Goal: Task Accomplishment & Management: Complete application form

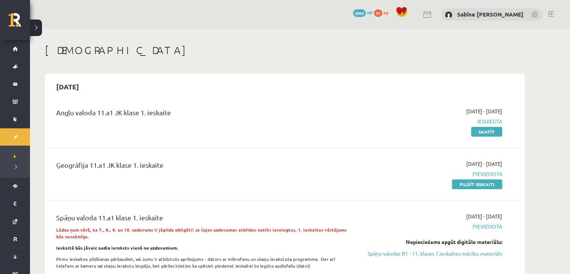
drag, startPoint x: 483, startPoint y: 185, endPoint x: 329, endPoint y: 38, distance: 212.7
click at [483, 185] on link "Pildīt ieskaiti" at bounding box center [477, 184] width 50 height 10
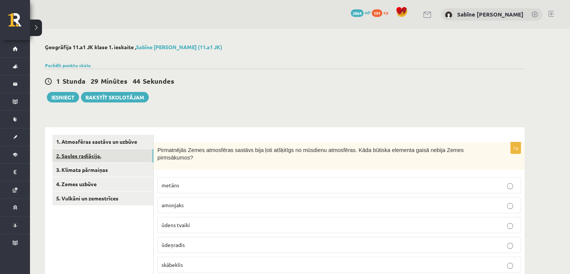
click at [126, 155] on link "2. Saules radiācija." at bounding box center [103, 156] width 101 height 14
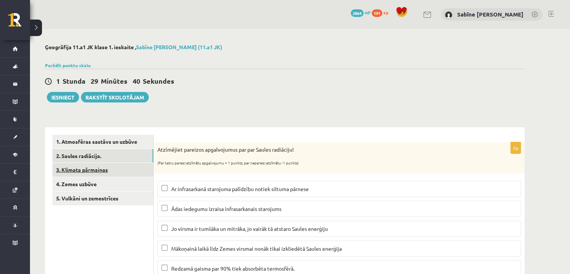
click at [121, 171] on link "3. Klimata pārmaiņas" at bounding box center [103, 170] width 101 height 14
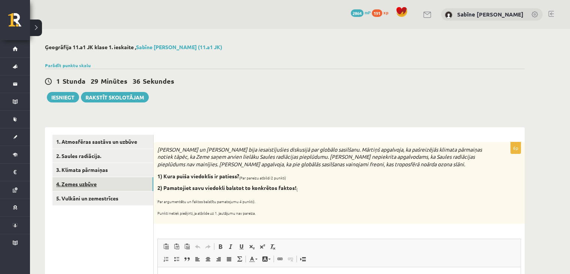
click at [131, 185] on link "4. Zemes uzbūve" at bounding box center [103, 184] width 101 height 14
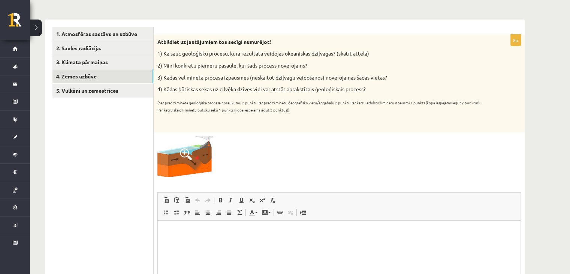
scroll to position [26, 0]
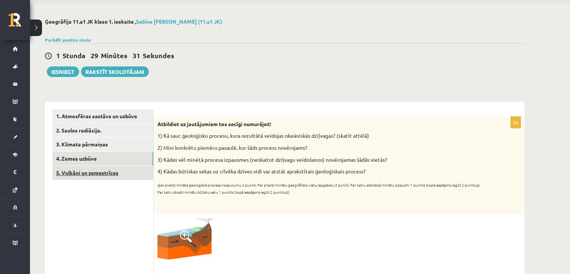
click at [114, 173] on link "5. Vulkāni un zemestrīces" at bounding box center [103, 173] width 101 height 14
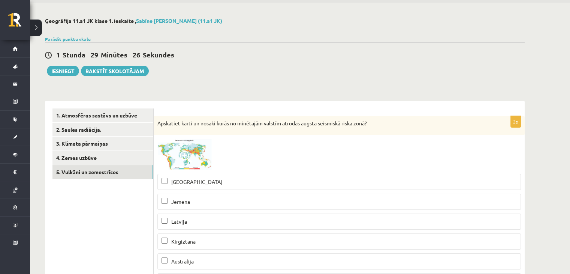
scroll to position [0, 0]
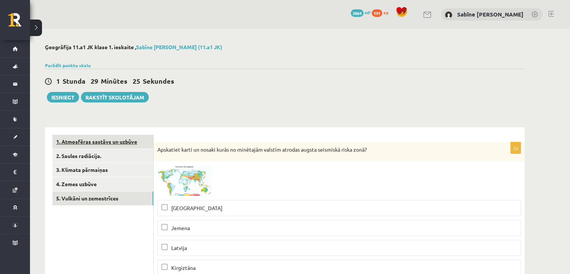
click at [120, 141] on link "1. Atmosfēras sastāvs un uzbūve" at bounding box center [103, 142] width 101 height 14
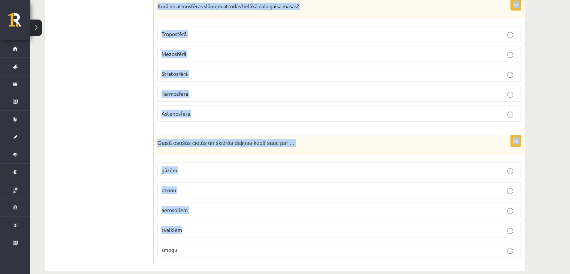
scroll to position [561, 0]
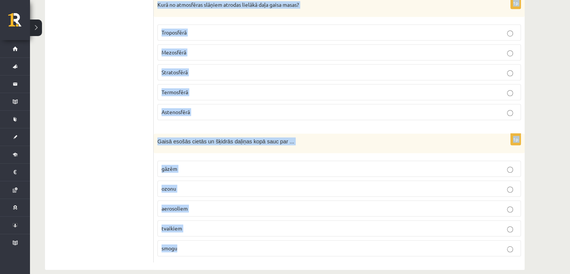
drag, startPoint x: 156, startPoint y: 150, endPoint x: 305, endPoint y: 245, distance: 176.3
copy form "Pirmatnējās Zemes atmosfēras sastāvs bija ļoti atšķitīgs no mūsdienu atmosfēras…"
click at [294, 137] on p "Gaisā esošās cietās un šķidrās daļiņas kopā sauc par ..." at bounding box center [321, 141] width 326 height 8
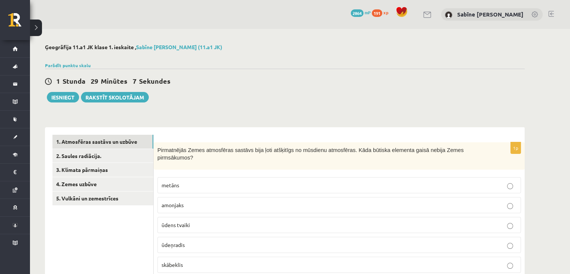
scroll to position [125, 0]
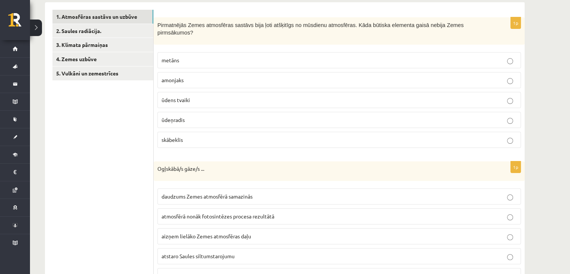
click at [200, 136] on p "skābeklis" at bounding box center [340, 140] width 356 height 8
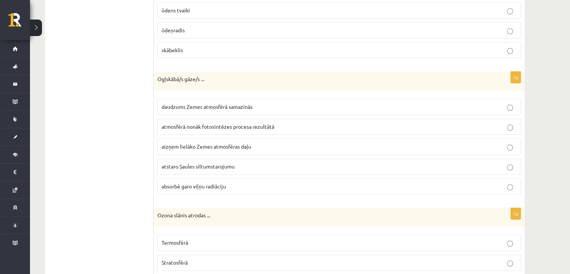
scroll to position [250, 0]
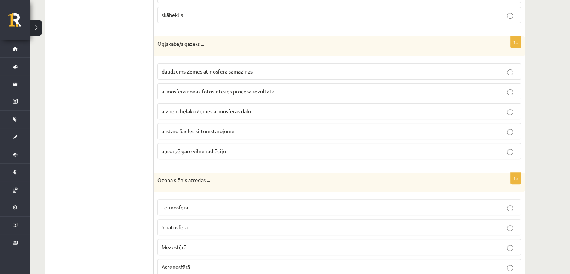
click at [202, 147] on span "absorbē garo viļņu radiāciju" at bounding box center [194, 150] width 65 height 7
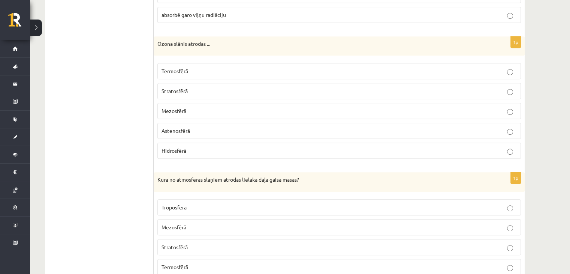
scroll to position [375, 0]
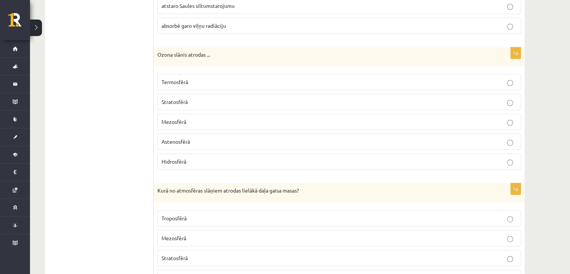
click at [216, 98] on p "Stratosfērā" at bounding box center [340, 102] width 356 height 8
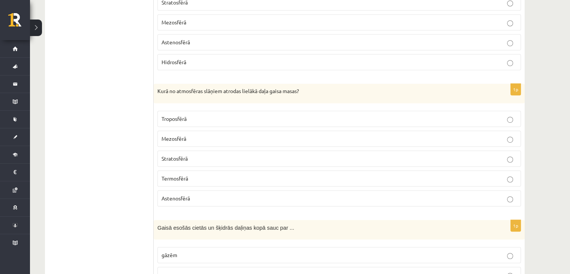
scroll to position [500, 0]
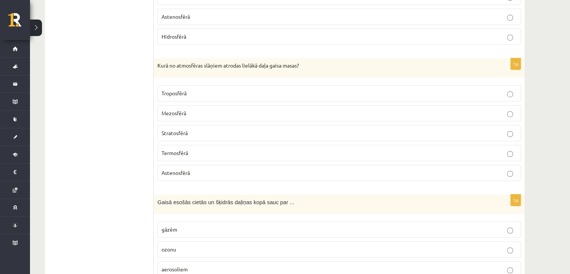
click at [207, 89] on p "Troposfērā" at bounding box center [340, 93] width 356 height 8
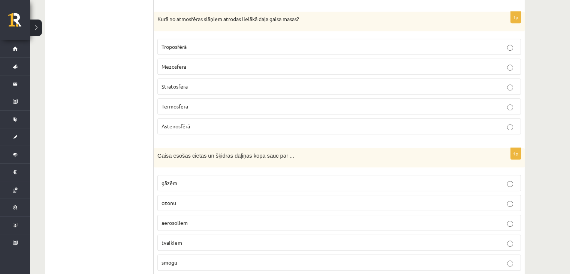
scroll to position [561, 0]
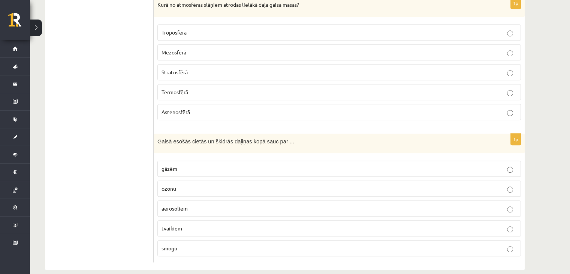
click at [197, 204] on p "aerosoliem" at bounding box center [340, 208] width 356 height 8
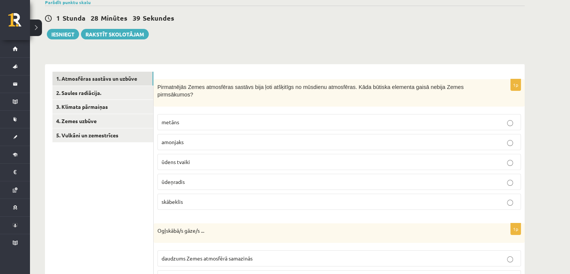
scroll to position [60, 0]
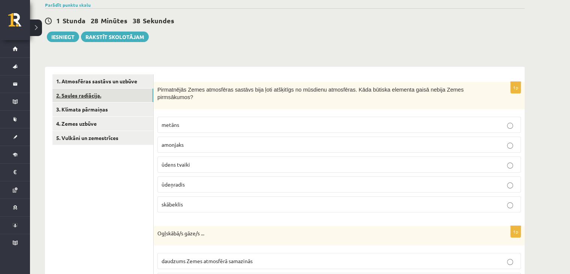
click at [120, 92] on link "2. Saules radiācija." at bounding box center [103, 96] width 101 height 14
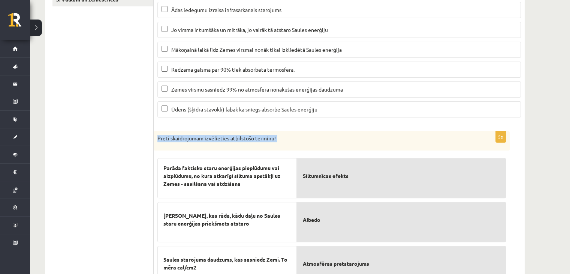
scroll to position [279, 0]
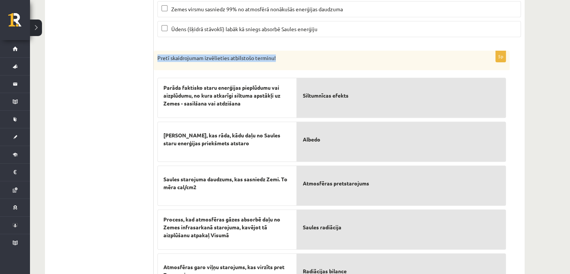
drag, startPoint x: 156, startPoint y: 199, endPoint x: 377, endPoint y: 62, distance: 260.4
click at [377, 62] on div "Pretī skaidrojumam izvēlieties atbilstošo terminu!" at bounding box center [332, 61] width 356 height 20
click at [376, 59] on p "Pretī skaidrojumam izvēlieties atbilstošo terminu!" at bounding box center [313, 58] width 311 height 8
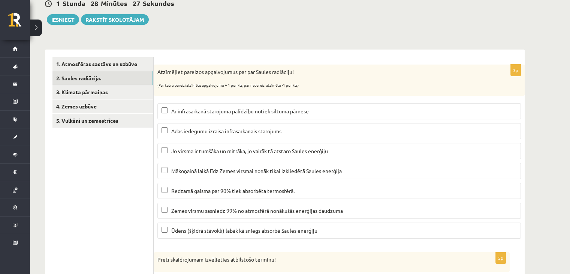
scroll to position [92, 0]
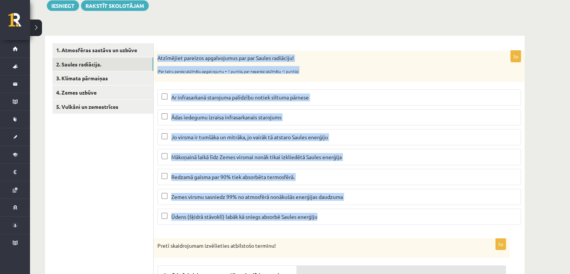
drag, startPoint x: 156, startPoint y: 56, endPoint x: 338, endPoint y: 224, distance: 247.4
click at [338, 224] on div "3p Atzīmējiet pareizos apgalvojumus par par Saules radiāciju! (Par katru pareiz…" at bounding box center [339, 141] width 371 height 180
copy div "Atzīmējiet pareizos apgalvojumus par par Saules radiāciju! (Par katru pareizi a…"
click at [291, 62] on div "Atzīmējiet pareizos apgalvojumus par par Saules radiāciju! (Par katru pareizi a…" at bounding box center [339, 66] width 371 height 31
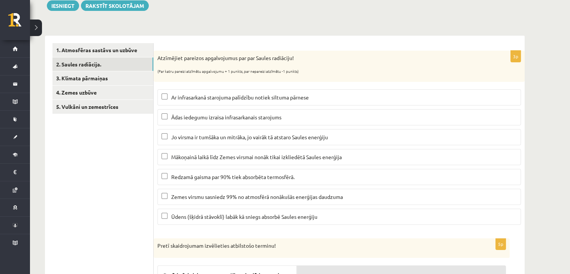
click at [179, 101] on p "Ar infrasarkanā starojuma palīdzību notiek siltuma pārnese" at bounding box center [340, 97] width 356 height 8
click at [184, 158] on span "Mākoņainā laikā līdz Zemes virsmai nonāk tikai izkliedētā Saules enerģija" at bounding box center [256, 156] width 171 height 7
click at [197, 216] on span "Ūdens (šķidrā stāvoklī) labāk kā sniegs absorbē Saules enerģiju" at bounding box center [244, 216] width 146 height 7
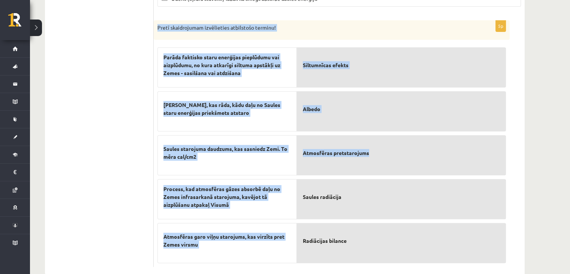
scroll to position [323, 0]
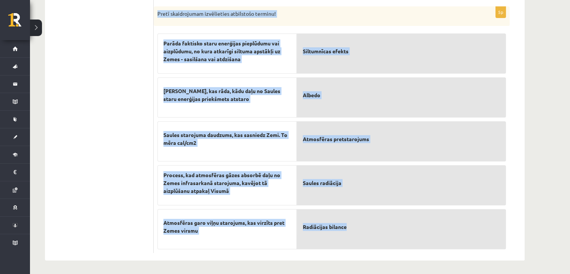
drag, startPoint x: 156, startPoint y: 56, endPoint x: 429, endPoint y: 213, distance: 315.3
click at [429, 213] on div "5p Pretī skaidrojumam izvēlieties atbilstošo terminu! Parāda faktisko staru ene…" at bounding box center [332, 129] width 356 height 246
copy div "Pretī skaidrojumam izvēlieties atbilstošo terminu! Parāda faktisko staru enerģi…"
click at [221, 156] on div "Saules starojuma daudzums, kas sasniedz Zemi. To mēra cal/cm2" at bounding box center [228, 141] width 140 height 40
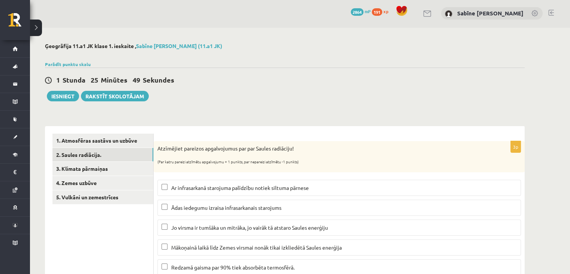
scroll to position [0, 0]
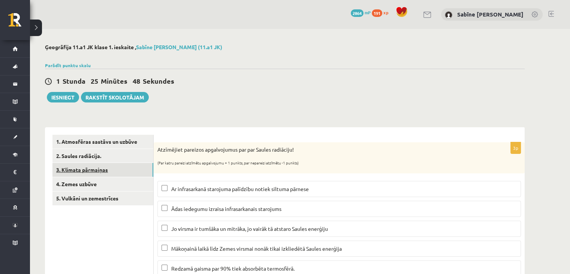
click at [95, 170] on link "3. Klimata pārmaiņas" at bounding box center [103, 170] width 101 height 14
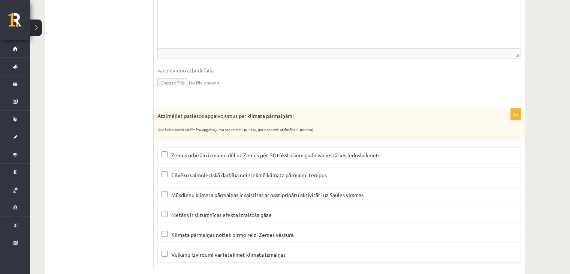
scroll to position [310, 0]
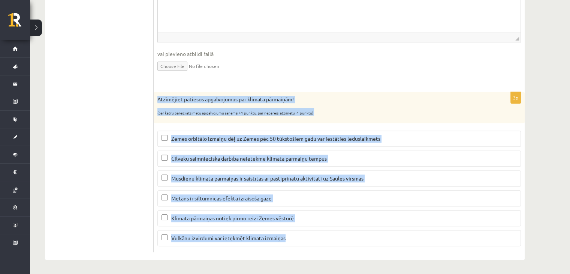
drag, startPoint x: 158, startPoint y: 98, endPoint x: 359, endPoint y: 243, distance: 247.4
click at [359, 243] on div "3p Atzīmējiet patiesos apgalvojumus par klimata pārmaiņām! (par katru pareizi a…" at bounding box center [339, 172] width 371 height 160
copy div "Atzīmējiet patiesos apgalvojumus par klimata pārmaiņām! (par katru pareizi atzī…"
click at [310, 105] on div "Atzīmējiet patiesos apgalvojumus par klimata pārmaiņām! (par katru pareizi atzī…" at bounding box center [339, 107] width 371 height 31
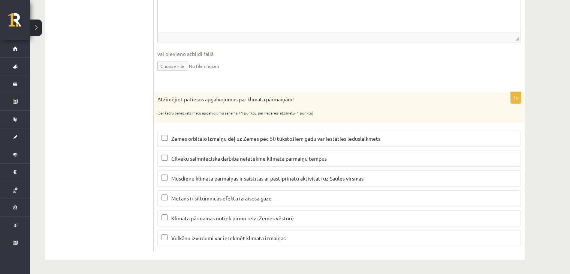
click at [201, 136] on span "Zemes orbitālo izmaiņu dēļ uz Zemes pēc 50 tūkstošiem gadu var iestāties ledusl…" at bounding box center [275, 138] width 209 height 7
click at [194, 196] on span "Metāns ir siltumnīcas efekta izraisoša gāze" at bounding box center [221, 198] width 101 height 7
click at [191, 239] on span "Vulkānu izvirdumi var ietekmēt klimata izmaiņas" at bounding box center [228, 237] width 114 height 7
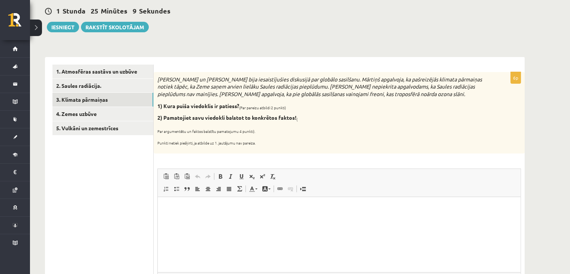
scroll to position [125, 0]
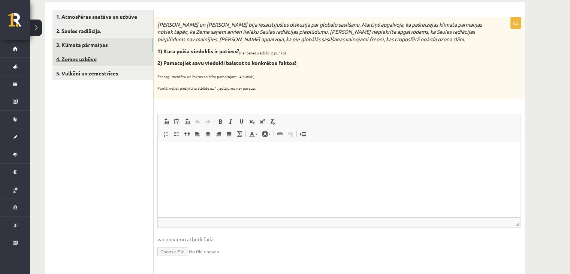
click at [121, 59] on link "4. Zemes uzbūve" at bounding box center [103, 59] width 101 height 14
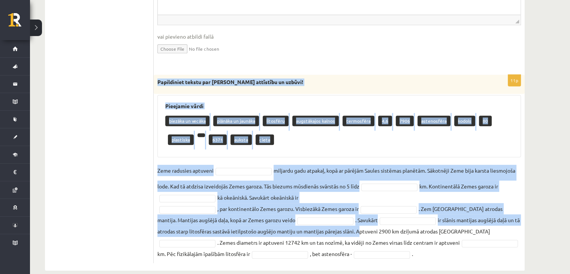
scroll to position [401, 0]
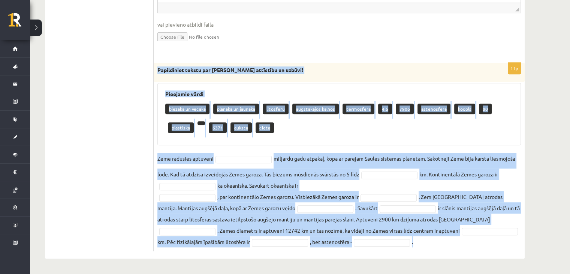
drag, startPoint x: 154, startPoint y: 94, endPoint x: 386, endPoint y: 255, distance: 282.7
copy div "Papildiniet tekstu par Zemes attīstību un uzbūvi! Pieejamie vārdi biezāka un ve…"
click at [300, 160] on fieldset "Zeme radusies aptuveni miljardu gadu atpakaļ, kopā ar pārējām Saules sistēmas p…" at bounding box center [340, 200] width 364 height 95
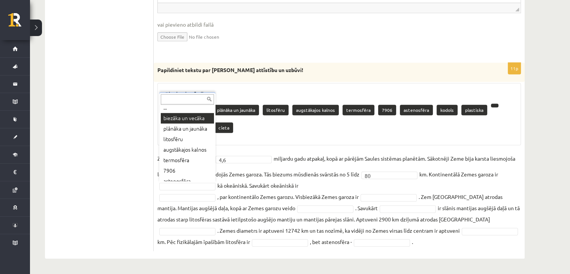
scroll to position [383, 0]
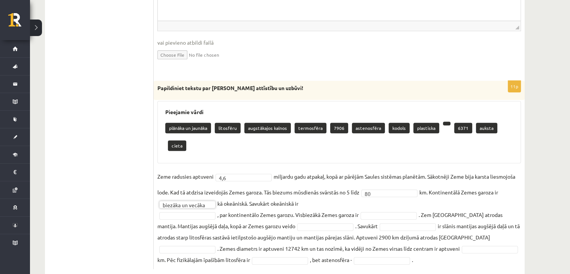
click at [327, 188] on fieldset "**********" at bounding box center [340, 218] width 364 height 95
click at [374, 184] on fieldset "**********" at bounding box center [340, 218] width 364 height 95
click at [427, 184] on fieldset "**********" at bounding box center [340, 218] width 364 height 95
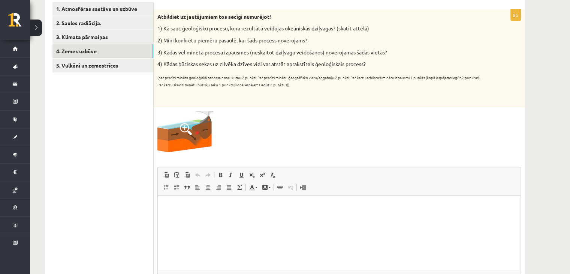
scroll to position [70, 0]
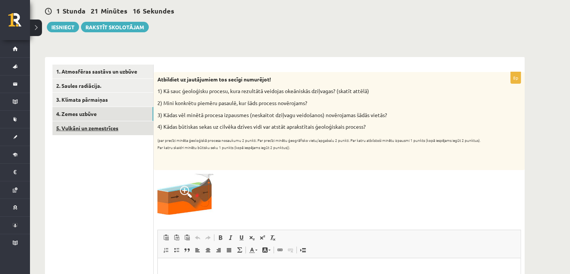
click at [126, 130] on link "5. Vulkāni un zemestrīces" at bounding box center [103, 128] width 101 height 14
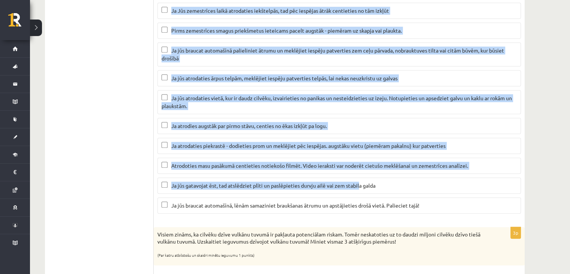
scroll to position [445, 0]
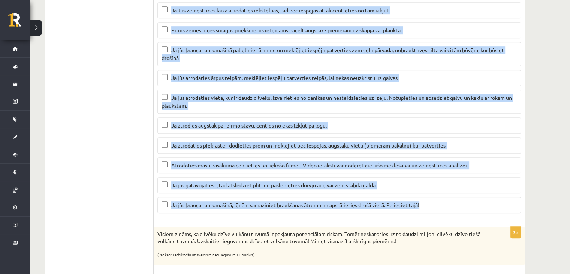
drag, startPoint x: 162, startPoint y: 97, endPoint x: 441, endPoint y: 204, distance: 298.2
click at [441, 204] on div "4p Kā rīkoties zemestrīces laikā? Atzīmējiet pareizos apgalvojumus! (Ja kaut vi…" at bounding box center [339, 90] width 371 height 255
copy div "Kā rīkoties zemestrīces laikā? Atzīmējiet pareizos apgalvojumus! (Ja kaut viena…"
click at [105, 109] on ul "1. Atmosfēras sastāvs un uzbūve 2. Saules radiācija. 3. Klimata pārmaiņas 4. Ze…" at bounding box center [103, 159] width 101 height 940
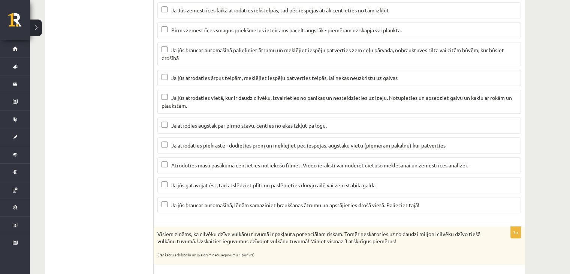
click at [236, 98] on span "Ja jūs atrodaties vietā, kur ir daudz cilvēku, izvairieties no panikas un neste…" at bounding box center [337, 101] width 351 height 15
click at [210, 142] on span "Ja atrodaties piekrastē - dodieties prom un meklējiet pēc iespējas. augstāku vi…" at bounding box center [308, 145] width 275 height 7
click at [212, 183] on span "Ja jūs gatavojat ēst, tad atslēdziet plīti un paslēpieties durvju ailē vai zem …" at bounding box center [273, 185] width 204 height 7
click at [224, 204] on span "Ja jūs braucat automašīnā, lēnām samaziniet braukšanas ātrumu un apstājieties d…" at bounding box center [295, 204] width 248 height 7
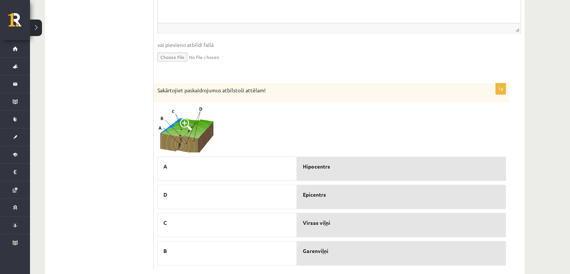
scroll to position [820, 0]
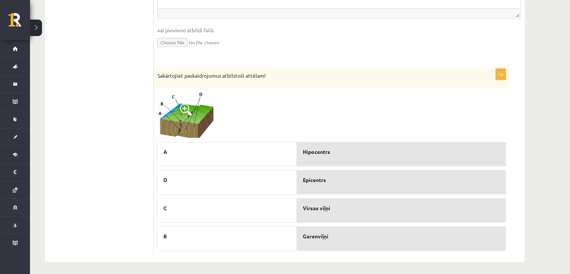
click at [183, 107] on span at bounding box center [186, 110] width 12 height 12
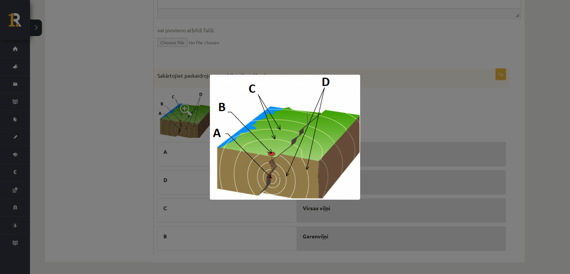
click at [359, 110] on img at bounding box center [285, 137] width 150 height 125
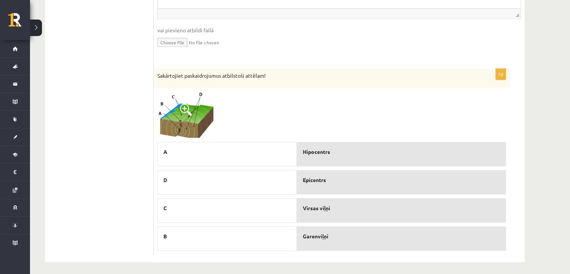
click at [186, 107] on span at bounding box center [186, 110] width 12 height 12
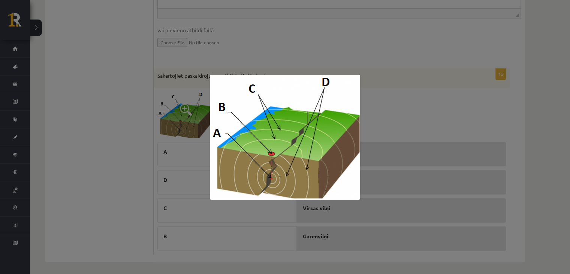
click at [404, 95] on div at bounding box center [285, 137] width 570 height 274
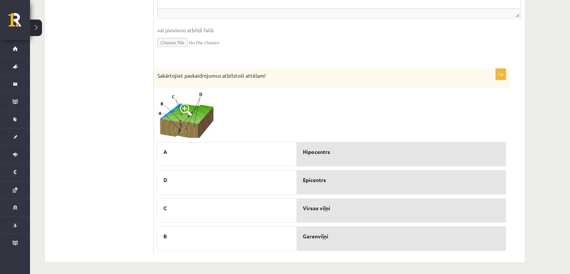
click at [195, 116] on img at bounding box center [186, 115] width 56 height 47
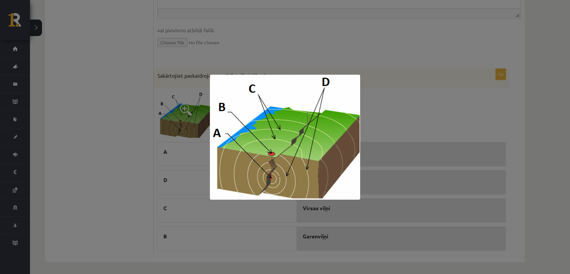
click at [417, 82] on div at bounding box center [285, 137] width 570 height 274
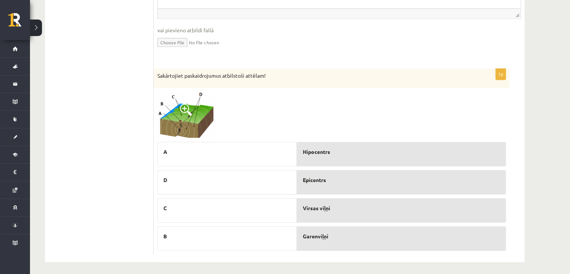
click at [182, 111] on span at bounding box center [186, 110] width 12 height 12
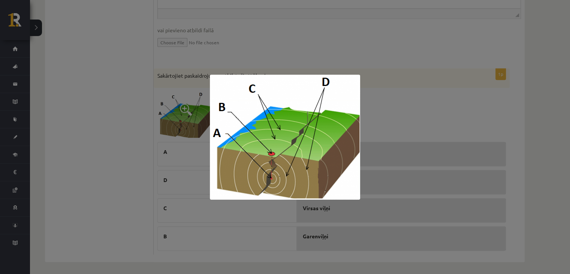
click at [486, 83] on div at bounding box center [285, 137] width 570 height 274
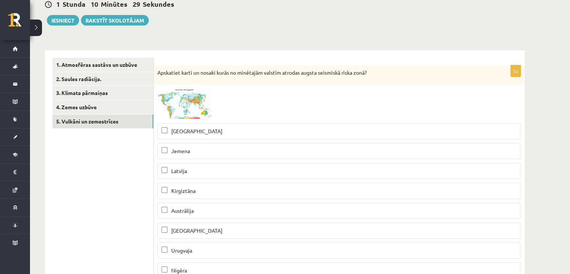
scroll to position [70, 0]
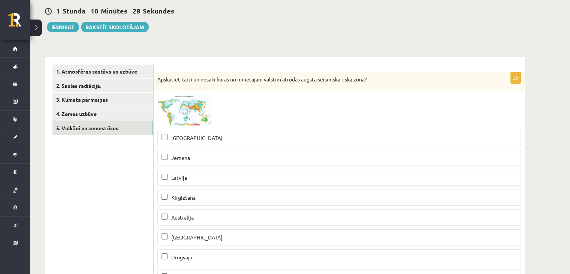
click at [185, 104] on img at bounding box center [186, 110] width 56 height 31
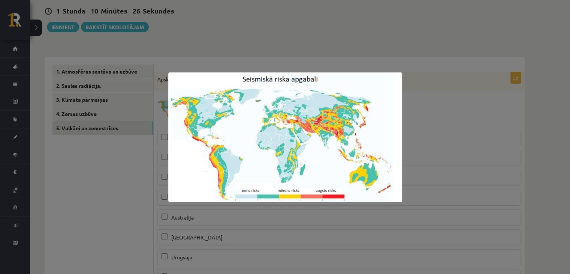
click at [432, 104] on div at bounding box center [285, 137] width 570 height 274
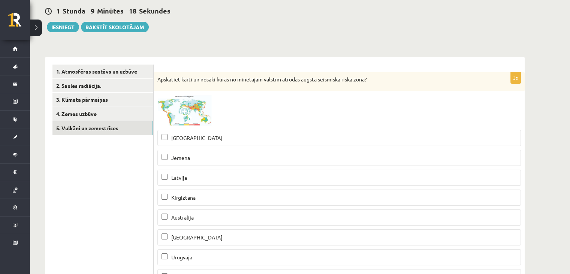
click at [191, 108] on span at bounding box center [186, 113] width 12 height 12
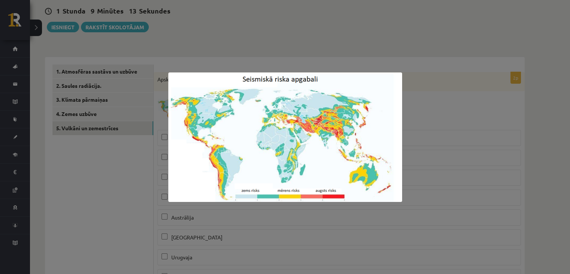
click at [428, 113] on div at bounding box center [285, 137] width 570 height 274
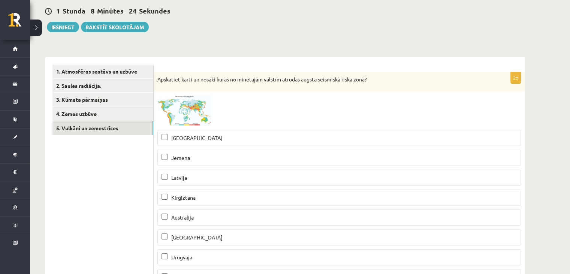
click at [181, 105] on img at bounding box center [186, 110] width 56 height 31
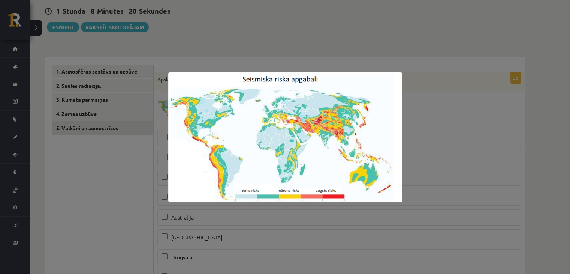
click at [420, 119] on div at bounding box center [285, 137] width 570 height 274
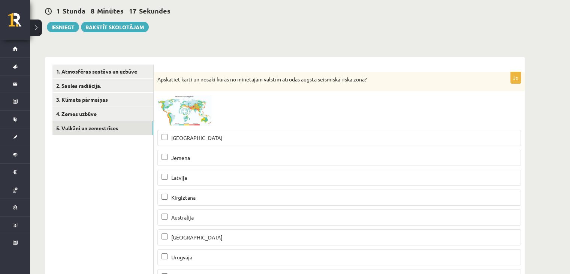
click at [182, 116] on span at bounding box center [186, 113] width 12 height 12
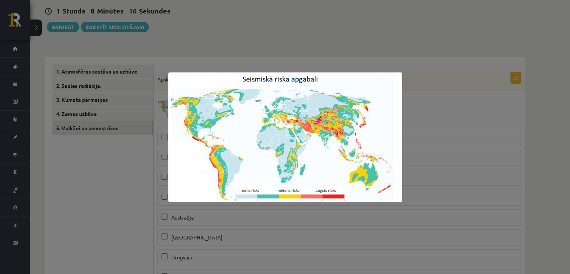
click at [307, 121] on img at bounding box center [285, 136] width 234 height 129
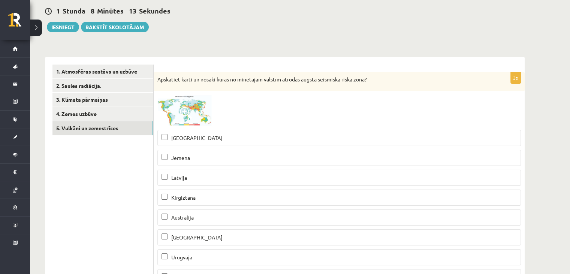
click at [190, 112] on span at bounding box center [186, 113] width 12 height 12
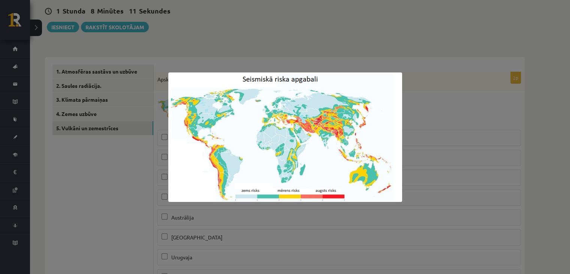
click at [405, 99] on div at bounding box center [285, 137] width 570 height 274
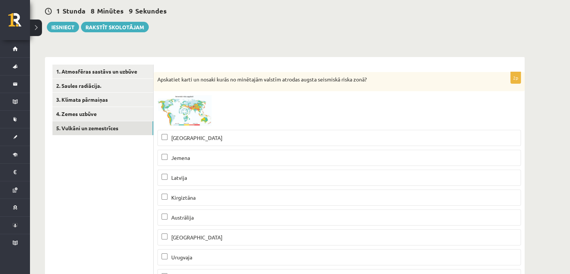
click at [216, 176] on p "Latvija" at bounding box center [340, 178] width 356 height 8
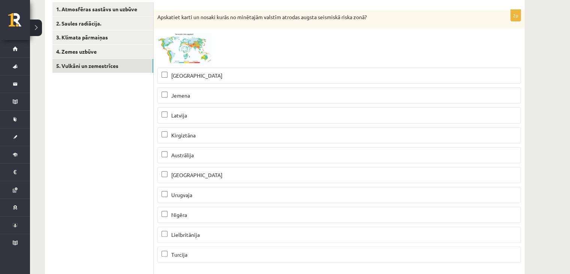
click at [206, 156] on p "Austrālija" at bounding box center [340, 155] width 356 height 8
click at [206, 231] on p "Lielbritānija" at bounding box center [340, 235] width 356 height 8
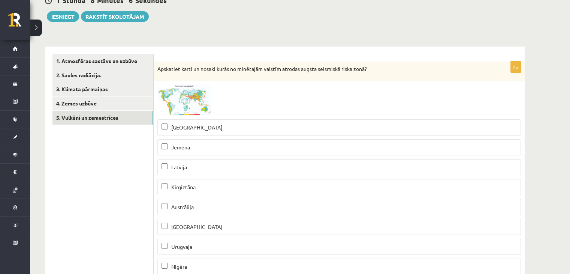
scroll to position [70, 0]
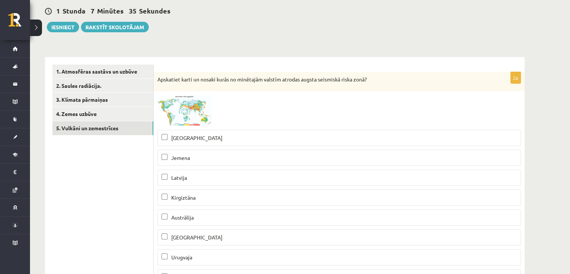
click at [188, 109] on span at bounding box center [186, 113] width 12 height 12
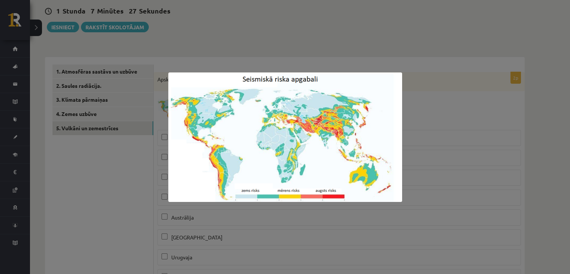
click at [425, 106] on div at bounding box center [285, 137] width 570 height 274
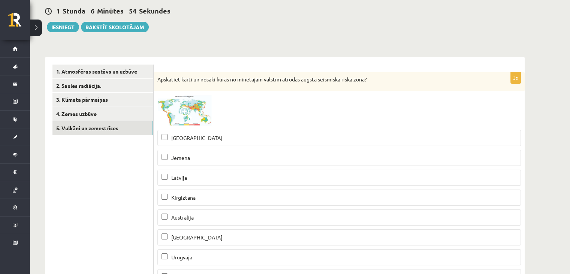
click at [185, 110] on span at bounding box center [186, 113] width 12 height 12
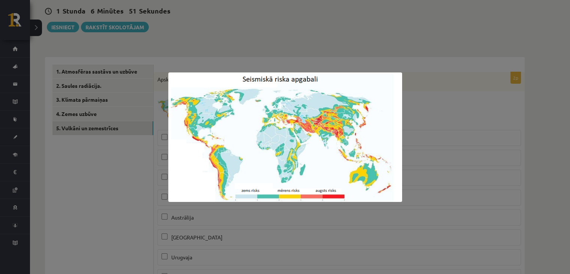
click at [404, 113] on div at bounding box center [285, 137] width 570 height 274
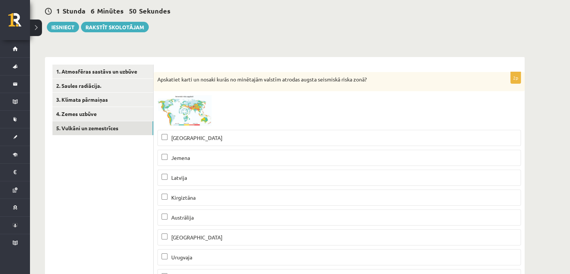
click at [213, 156] on p "Jemena" at bounding box center [340, 158] width 356 height 8
click at [193, 110] on img at bounding box center [186, 110] width 56 height 31
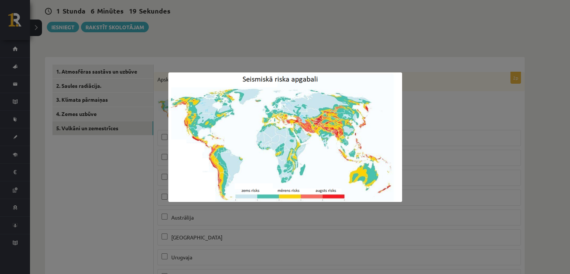
click at [436, 104] on div at bounding box center [285, 137] width 570 height 274
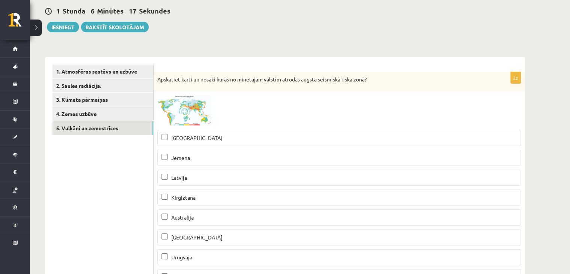
click at [219, 136] on p "Madagaskara" at bounding box center [340, 138] width 356 height 8
drag, startPoint x: 171, startPoint y: 196, endPoint x: 198, endPoint y: 194, distance: 27.0
click at [198, 194] on p "Kirgiztāna" at bounding box center [340, 198] width 356 height 8
copy span "Kirgiztāna"
click at [255, 108] on div at bounding box center [340, 110] width 364 height 31
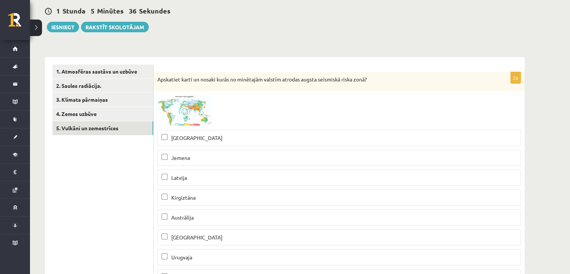
click at [192, 110] on img at bounding box center [186, 110] width 56 height 31
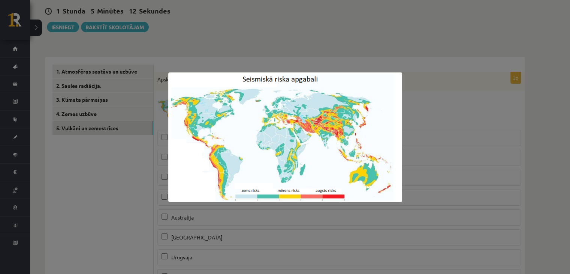
click at [302, 82] on img at bounding box center [285, 136] width 234 height 129
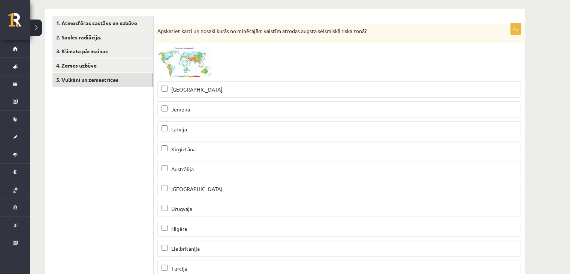
scroll to position [132, 0]
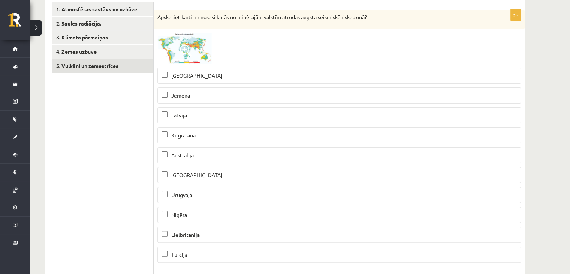
click at [188, 51] on span at bounding box center [186, 51] width 12 height 12
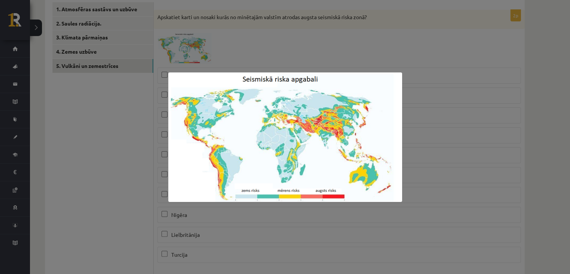
click at [292, 36] on div at bounding box center [285, 137] width 570 height 274
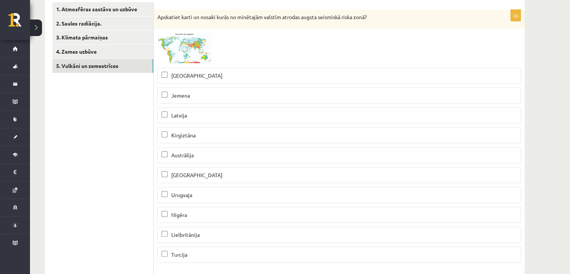
click at [193, 51] on img at bounding box center [186, 48] width 56 height 31
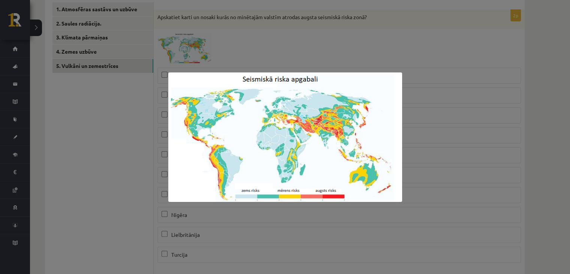
click at [318, 23] on div at bounding box center [285, 137] width 570 height 274
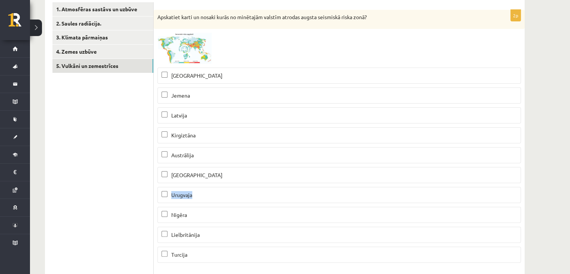
drag, startPoint x: 170, startPoint y: 192, endPoint x: 192, endPoint y: 192, distance: 22.5
click at [192, 192] on p "Urugvaja" at bounding box center [340, 195] width 356 height 8
copy span "Urugvaja"
click at [246, 52] on div at bounding box center [340, 48] width 364 height 31
click at [188, 49] on span at bounding box center [186, 51] width 12 height 12
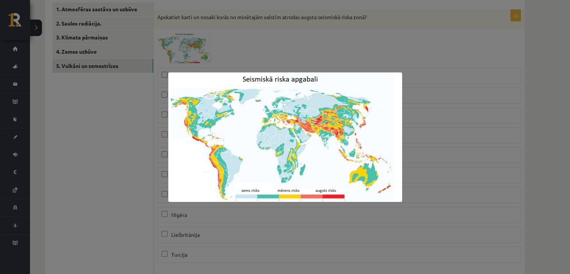
click at [231, 48] on div at bounding box center [285, 137] width 570 height 274
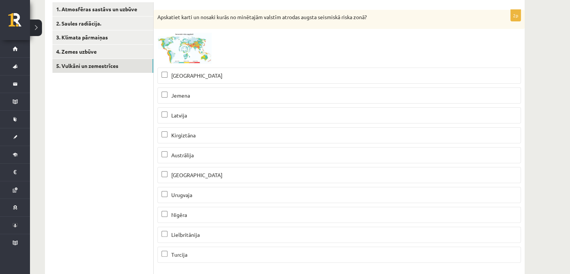
click at [212, 191] on p "Urugvaja" at bounding box center [340, 195] width 356 height 8
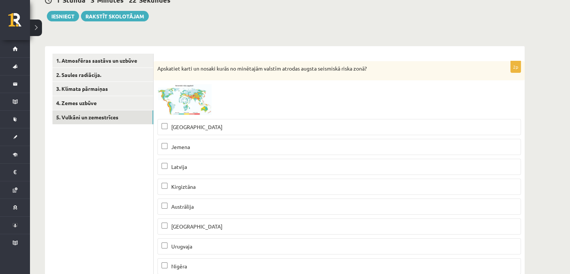
scroll to position [70, 0]
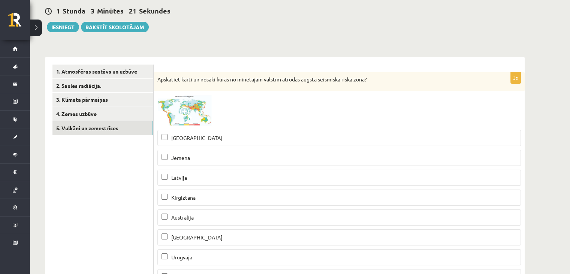
click at [188, 114] on span at bounding box center [186, 113] width 12 height 12
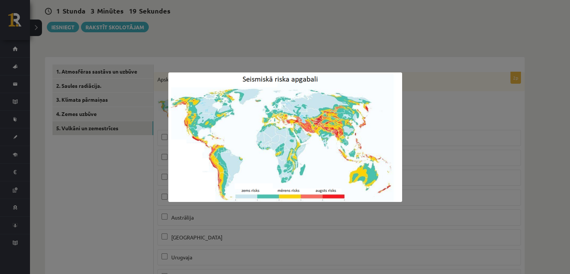
click at [345, 64] on div at bounding box center [285, 137] width 570 height 274
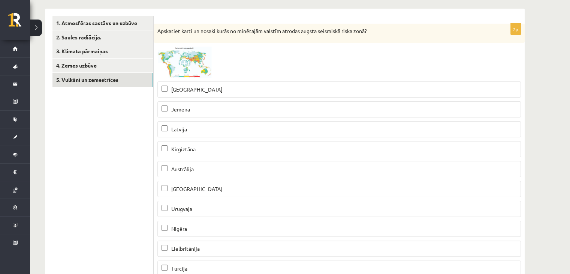
scroll to position [132, 0]
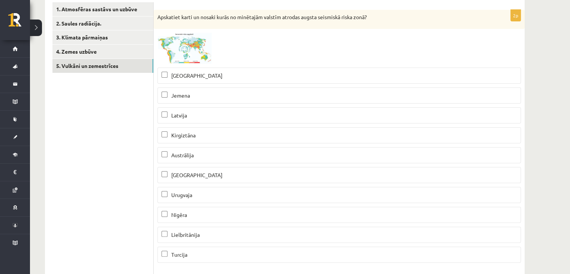
click at [202, 211] on p "Nigēra" at bounding box center [340, 215] width 356 height 8
click at [186, 45] on span at bounding box center [186, 51] width 12 height 12
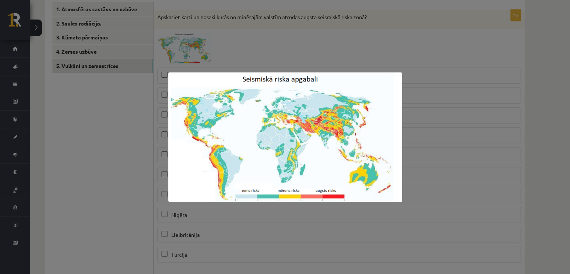
click at [302, 58] on div at bounding box center [285, 137] width 570 height 274
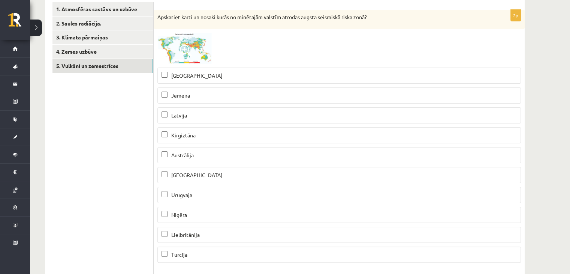
click at [207, 255] on p "Turcija" at bounding box center [340, 255] width 356 height 8
click at [198, 132] on p "Kirgiztāna" at bounding box center [340, 135] width 356 height 8
click at [193, 173] on p "Peru" at bounding box center [340, 175] width 356 height 8
click at [186, 155] on span "Austrālija" at bounding box center [182, 155] width 23 height 7
drag, startPoint x: 191, startPoint y: 118, endPoint x: 188, endPoint y: 109, distance: 9.0
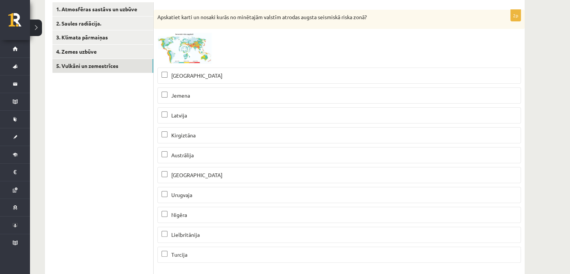
click at [191, 117] on p "Latvija" at bounding box center [340, 115] width 356 height 8
click at [188, 92] on p "Jemena" at bounding box center [340, 96] width 356 height 8
click at [192, 74] on span "Madagaskara" at bounding box center [196, 75] width 51 height 7
click at [200, 194] on p "Urugvaja" at bounding box center [340, 195] width 356 height 8
click at [192, 217] on p "Nigēra" at bounding box center [340, 215] width 356 height 8
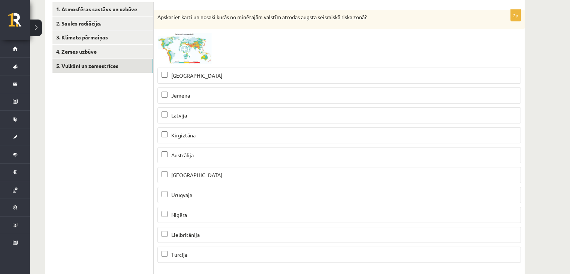
click at [190, 231] on span "Lielbritānija" at bounding box center [185, 234] width 29 height 7
click at [182, 248] on label "Turcija" at bounding box center [340, 254] width 364 height 16
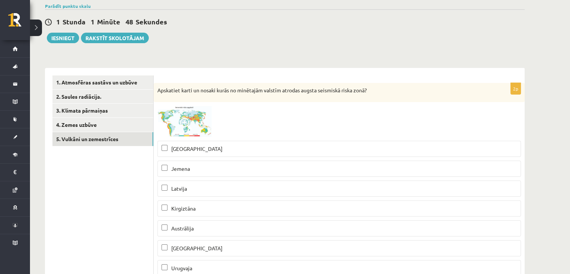
scroll to position [0, 0]
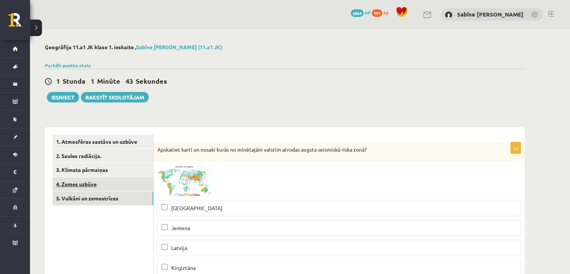
click at [118, 179] on link "4. Zemes uzbūve" at bounding box center [103, 184] width 101 height 14
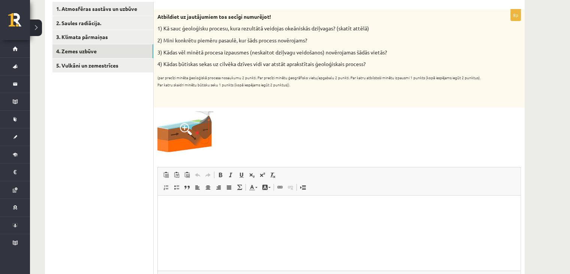
scroll to position [70, 0]
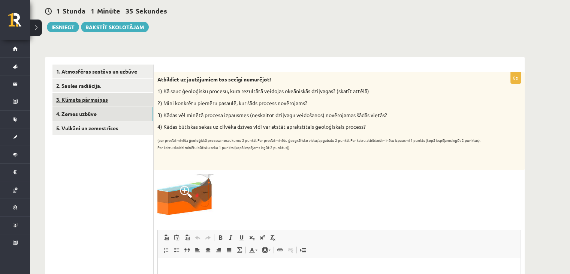
click at [134, 98] on link "3. Klimata pārmaiņas" at bounding box center [103, 100] width 101 height 14
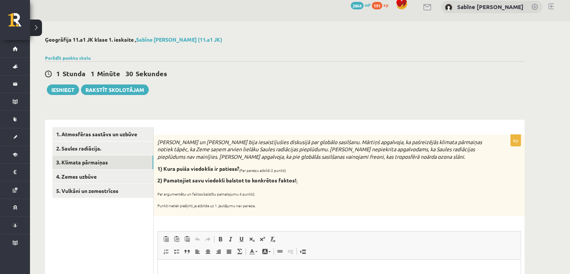
scroll to position [0, 0]
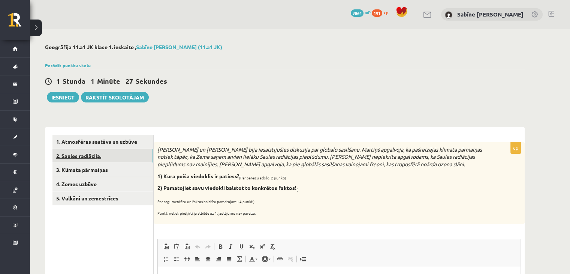
click at [131, 156] on link "2. Saules radiācija." at bounding box center [103, 156] width 101 height 14
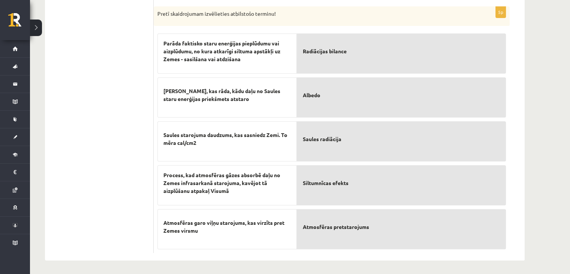
scroll to position [74, 0]
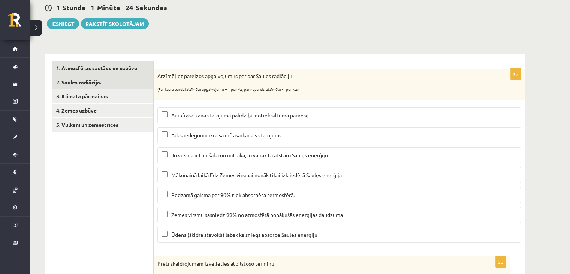
click at [107, 65] on link "1. Atmosfēras sastāvs un uzbūve" at bounding box center [103, 68] width 101 height 14
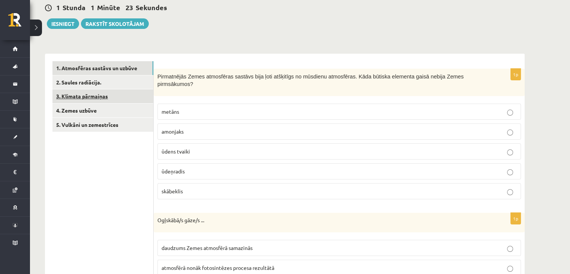
click at [108, 99] on link "3. Klimata pārmaiņas" at bounding box center [103, 96] width 101 height 14
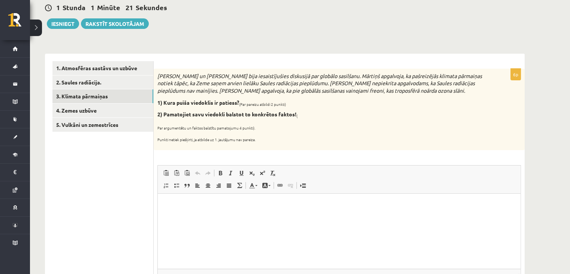
scroll to position [0, 0]
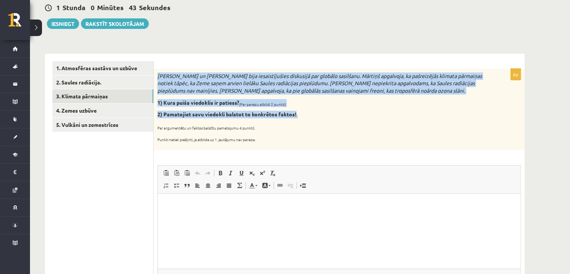
drag, startPoint x: 158, startPoint y: 75, endPoint x: 296, endPoint y: 116, distance: 144.7
click at [296, 116] on div "Mārtiņš un Jānis bija iesaistījušies diskusijā par globālo sasilšanu. Mārtiņš a…" at bounding box center [339, 109] width 371 height 81
copy div "Mārtiņš un Jānis bija iesaistījušies diskusijā par globālo sasilšanu. Mārtiņš a…"
click at [282, 88] on icon "Mārtiņš un Jānis bija iesaistījušies diskusijā par globālo sasilšanu. Mārtiņš a…" at bounding box center [320, 82] width 325 height 21
click at [286, 74] on icon "Mārtiņš un Jānis bija iesaistījušies diskusijā par globālo sasilšanu. Mārtiņš a…" at bounding box center [320, 82] width 325 height 21
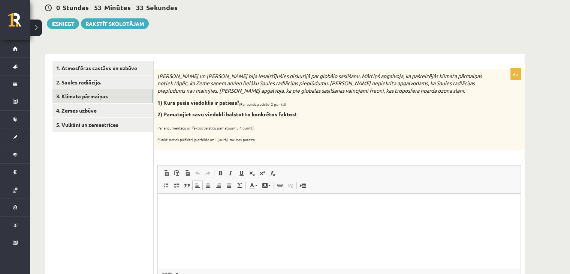
click at [225, 216] on html at bounding box center [339, 205] width 363 height 23
paste body "Bagātinātā teksta redaktors, wiswyg-editor-user-answer-47024847011100"
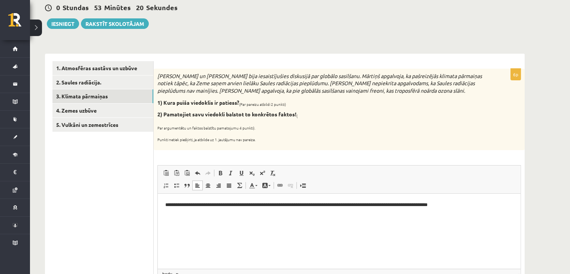
click at [165, 206] on p "**********" at bounding box center [339, 205] width 348 height 8
click at [476, 207] on p "**********" at bounding box center [339, 205] width 348 height 8
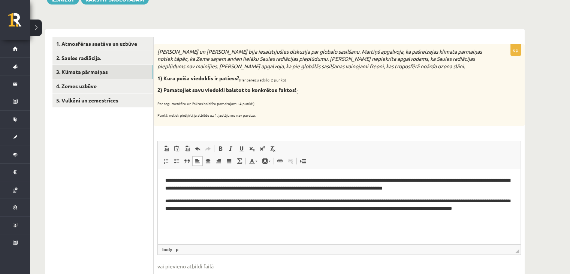
scroll to position [60, 0]
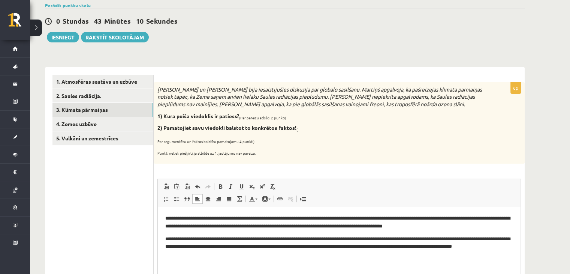
click at [181, 238] on p "**********" at bounding box center [339, 246] width 348 height 23
drag, startPoint x: 186, startPoint y: 240, endPoint x: 199, endPoint y: 240, distance: 12.8
click at [199, 240] on p "**********" at bounding box center [339, 246] width 348 height 23
click at [197, 246] on p "**********" at bounding box center [339, 246] width 348 height 23
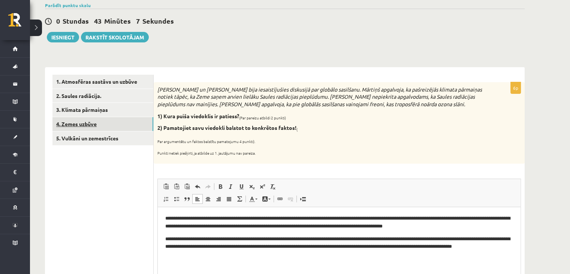
click at [109, 126] on link "4. Zemes uzbūve" at bounding box center [103, 124] width 101 height 14
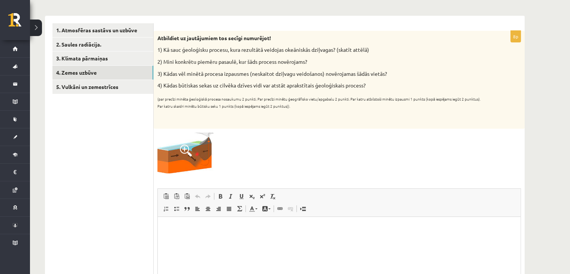
scroll to position [70, 0]
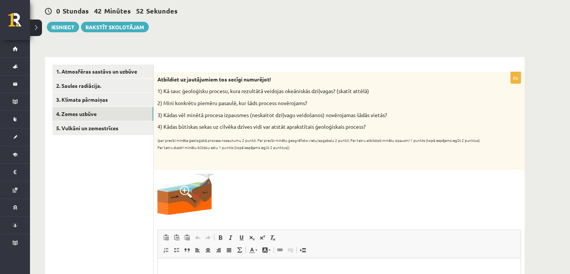
click at [183, 189] on span at bounding box center [186, 192] width 12 height 12
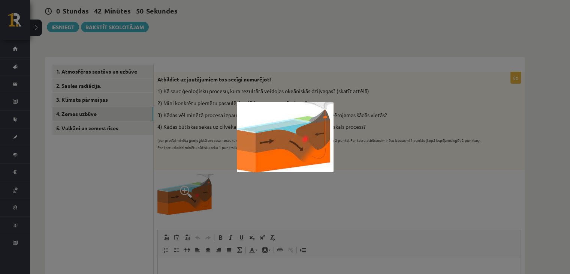
click at [370, 157] on div at bounding box center [285, 137] width 570 height 274
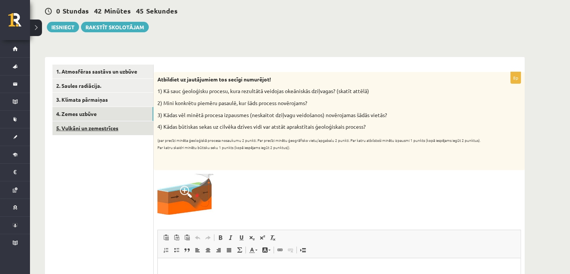
click at [86, 128] on link "5. Vulkāni un zemestrīces" at bounding box center [103, 128] width 101 height 14
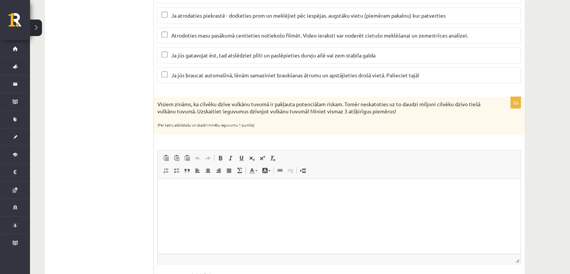
scroll to position [570, 0]
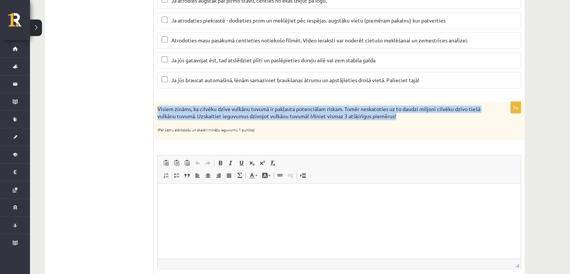
drag, startPoint x: 156, startPoint y: 103, endPoint x: 419, endPoint y: 114, distance: 263.5
click at [419, 114] on div "Visiem zināms, ka cilvēku dzīve vulkānu tuvumā ir pakļauta potenciālam riskam. …" at bounding box center [339, 121] width 371 height 39
copy p "Visiem zināms, ka cilvēku dzīve vulkānu tuvumā ir pakļauta potenciālam riskam. …"
click at [355, 111] on p "Visiem zināms, ka cilvēku dzīve vulkānu tuvumā ir pakļauta potenciālam riskam. …" at bounding box center [321, 112] width 326 height 15
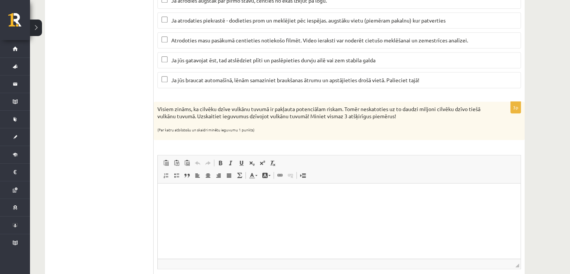
click at [211, 201] on html at bounding box center [339, 194] width 363 height 23
click at [164, 195] on html "**********" at bounding box center [339, 194] width 363 height 23
click at [221, 196] on p "**********" at bounding box center [339, 195] width 348 height 8
click at [330, 196] on p "**********" at bounding box center [339, 195] width 348 height 8
click at [292, 195] on p "**********" at bounding box center [339, 195] width 348 height 8
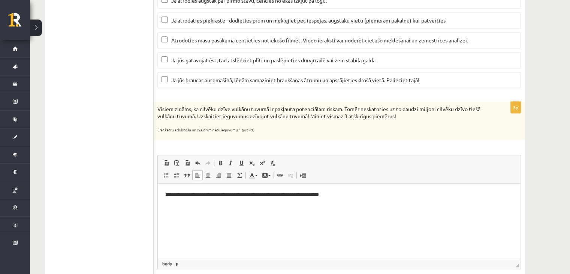
click at [346, 197] on p "**********" at bounding box center [339, 195] width 348 height 8
click at [253, 209] on p "**********" at bounding box center [339, 208] width 348 height 8
click at [367, 209] on p "**********" at bounding box center [339, 208] width 348 height 8
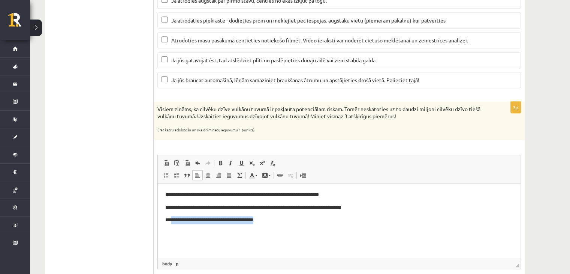
drag, startPoint x: 266, startPoint y: 222, endPoint x: 170, endPoint y: 222, distance: 95.6
click at [170, 222] on p "**********" at bounding box center [339, 220] width 348 height 8
drag, startPoint x: 341, startPoint y: 221, endPoint x: 291, endPoint y: 222, distance: 49.9
click at [291, 222] on p "**********" at bounding box center [339, 220] width 348 height 8
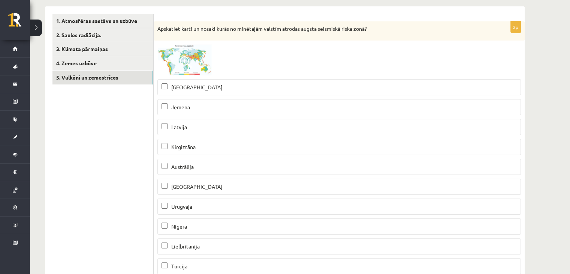
scroll to position [0, 0]
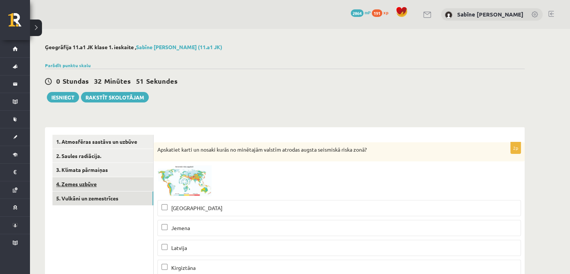
click at [123, 183] on link "4. Zemes uzbūve" at bounding box center [103, 184] width 101 height 14
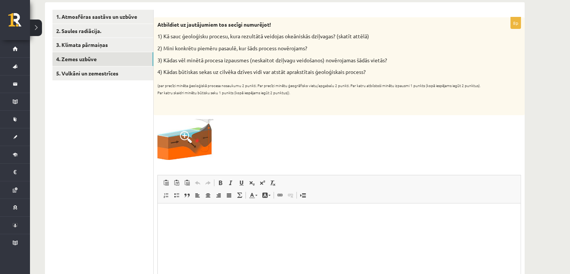
scroll to position [62, 0]
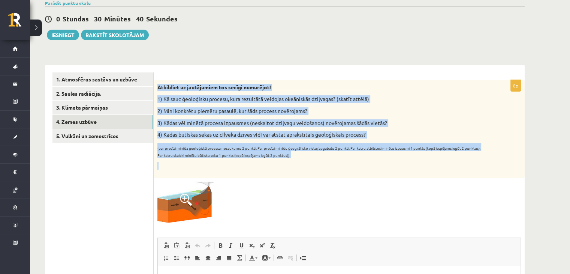
drag, startPoint x: 156, startPoint y: 87, endPoint x: 332, endPoint y: 158, distance: 190.1
click at [332, 158] on div "Atbildiet uz jautājumiem tos secīgi numurējot! 1) Kā sauc ģeoloģisku procesu, k…" at bounding box center [339, 129] width 371 height 98
click at [303, 154] on p "(par precīzi minēta ģeoloģiskā procesa nosaukumu 2 punkti. Par precīzi minētu ģ…" at bounding box center [321, 150] width 326 height 15
drag, startPoint x: 157, startPoint y: 86, endPoint x: 282, endPoint y: 127, distance: 131.4
click at [297, 152] on div "Atbildiet uz jautājumiem tos secīgi numurējot! 1) Kā sauc ģeoloģisku procesu, k…" at bounding box center [339, 129] width 371 height 98
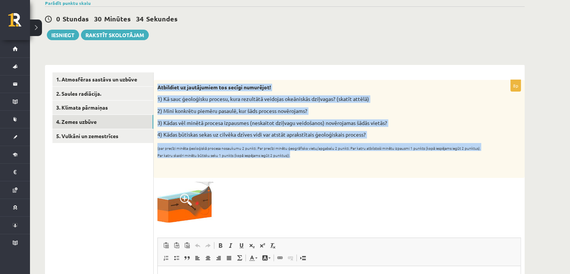
click at [311, 156] on p "(par precīzi minēta ģeoloģiskā procesa nosaukumu 2 punkti. Par precīzi minētu ģ…" at bounding box center [321, 150] width 326 height 15
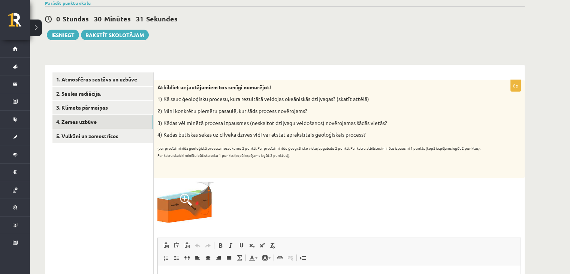
click at [186, 201] on span at bounding box center [186, 200] width 12 height 12
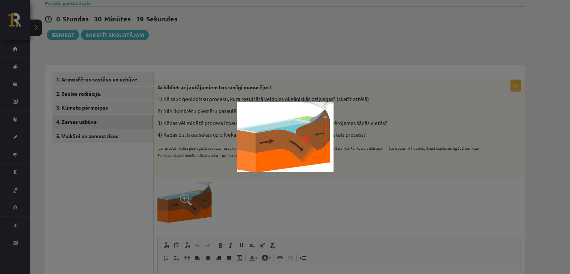
click at [388, 166] on div at bounding box center [285, 137] width 570 height 274
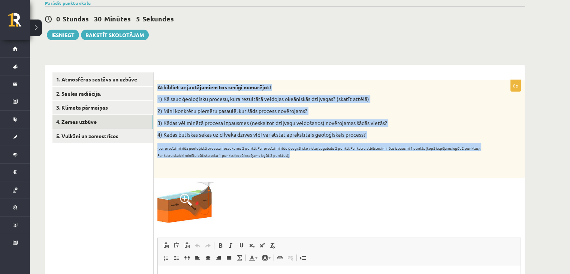
drag, startPoint x: 157, startPoint y: 87, endPoint x: 326, endPoint y: 152, distance: 180.9
click at [326, 152] on div "Atbildiet uz jautājumiem tos secīgi numurējot! 1) Kā sauc ģeoloģisku procesu, k…" at bounding box center [339, 129] width 371 height 98
click at [340, 121] on p "3) Kādas vēl minētā procesa izpausmes (neskaitot dziļvagu veidošanos) novērojam…" at bounding box center [321, 123] width 326 height 8
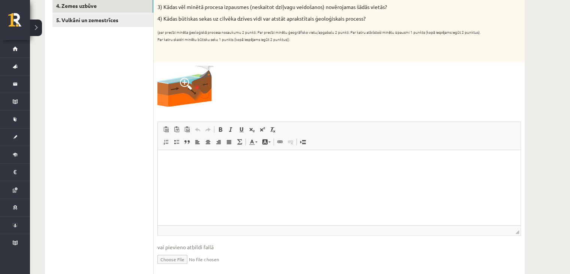
scroll to position [133, 0]
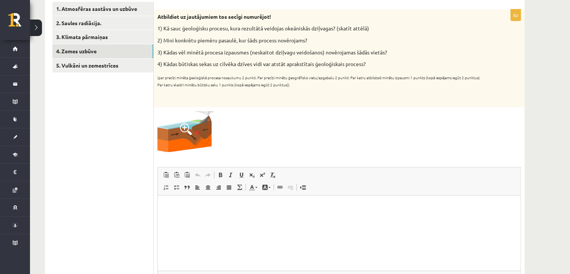
click at [183, 207] on p "Bagātinātā teksta redaktors, wiswyg-editor-user-answer-47024769287560" at bounding box center [339, 207] width 348 height 8
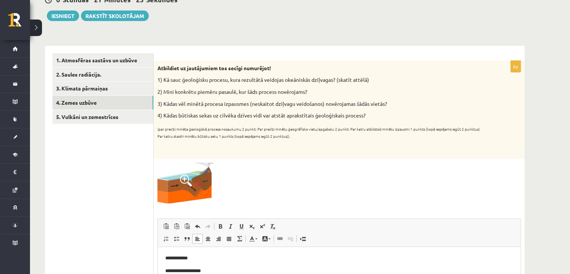
scroll to position [70, 0]
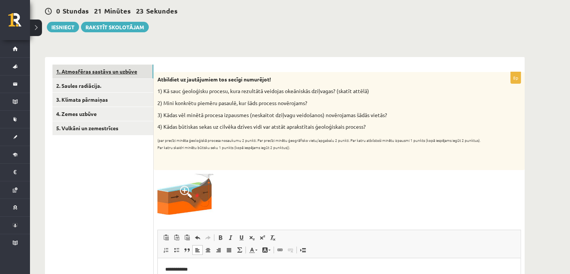
click at [128, 67] on link "1. Atmosfēras sastāvs un uzbūve" at bounding box center [103, 72] width 101 height 14
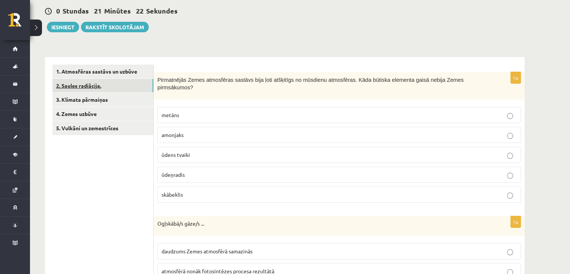
click at [132, 85] on link "2. Saules radiācija." at bounding box center [103, 86] width 101 height 14
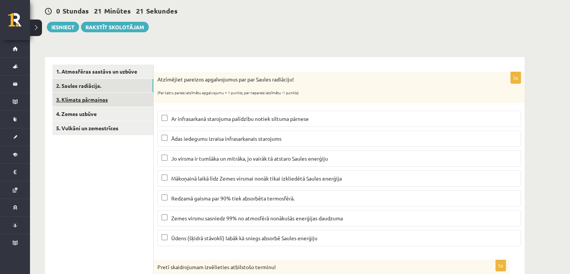
click at [134, 100] on link "3. Klimata pārmaiņas" at bounding box center [103, 100] width 101 height 14
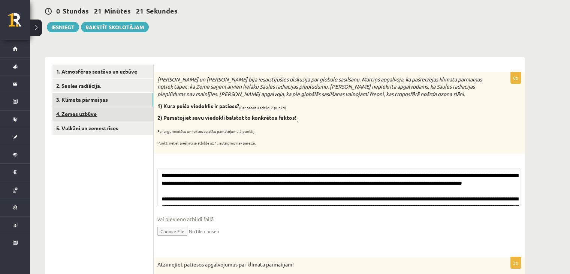
click at [138, 109] on link "4. Zemes uzbūve" at bounding box center [103, 114] width 101 height 14
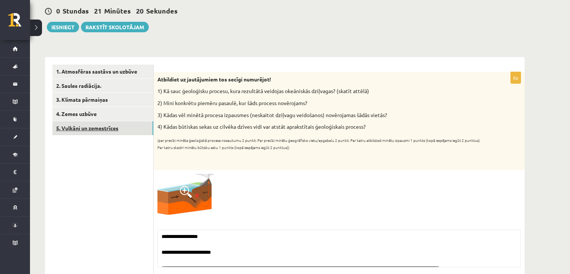
click at [137, 128] on link "5. Vulkāni un zemestrīces" at bounding box center [103, 128] width 101 height 14
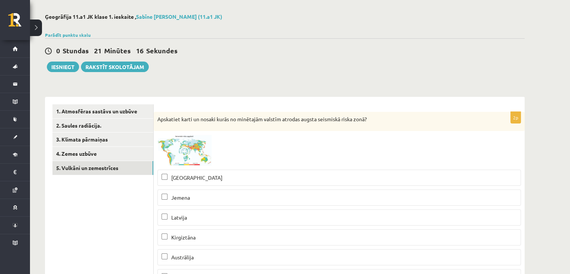
scroll to position [8, 0]
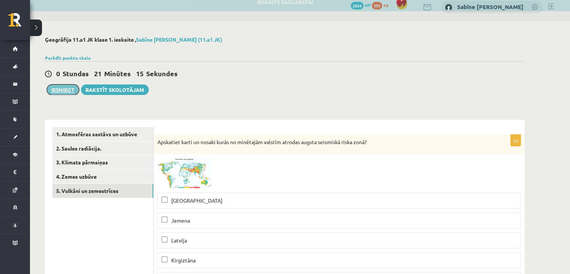
click at [58, 86] on button "Iesniegt" at bounding box center [63, 89] width 32 height 11
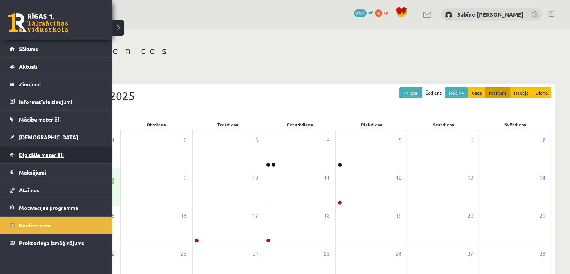
click at [45, 152] on span "Digitālie materiāli" at bounding box center [41, 154] width 45 height 7
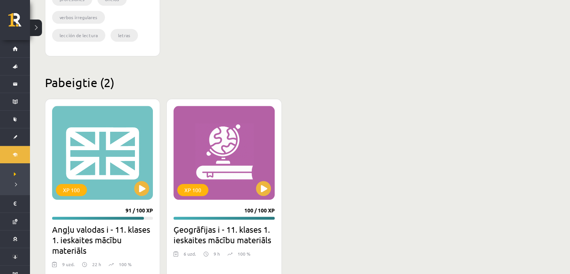
scroll to position [935, 0]
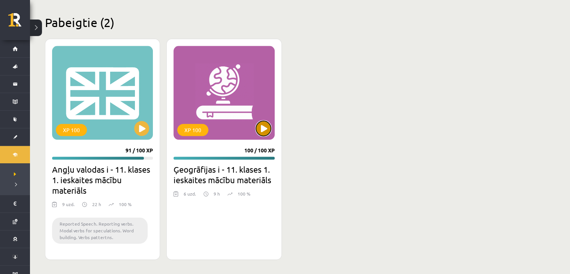
click at [266, 132] on button at bounding box center [263, 128] width 15 height 15
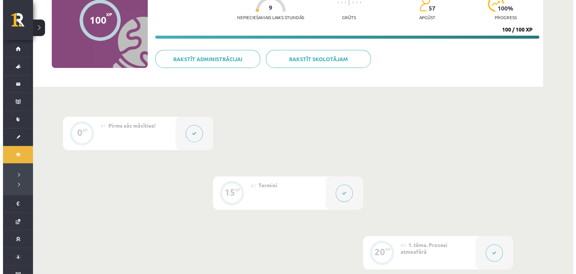
scroll to position [125, 0]
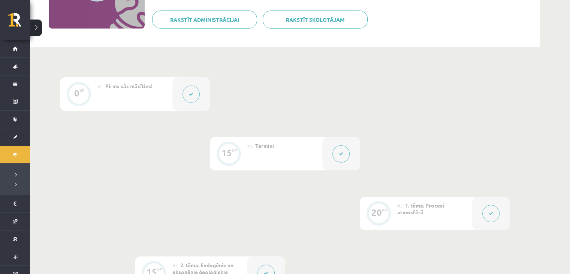
click at [342, 155] on icon at bounding box center [341, 154] width 5 height 5
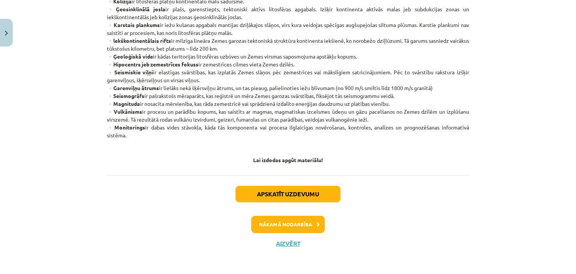
scroll to position [453, 0]
click at [299, 227] on button "Nākamā nodarbība" at bounding box center [288, 224] width 74 height 17
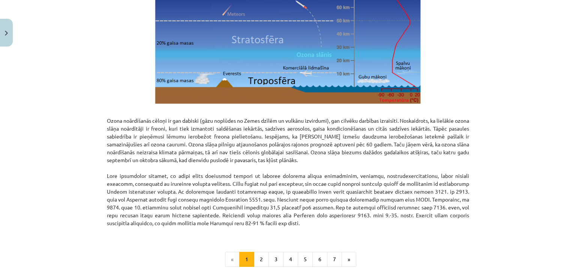
scroll to position [894, 0]
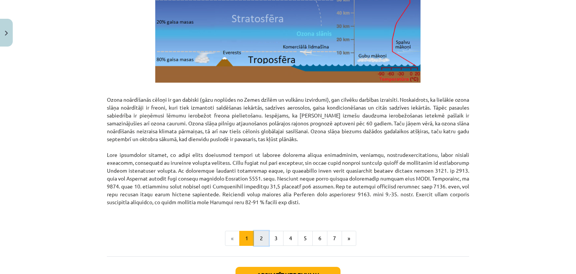
click at [263, 237] on button "2" at bounding box center [261, 238] width 15 height 15
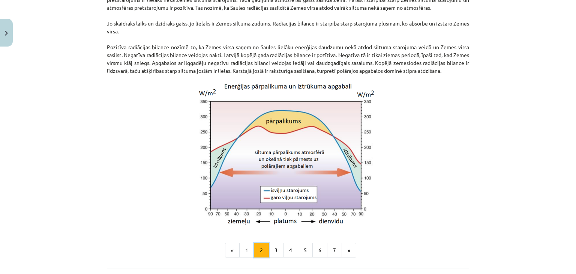
scroll to position [634, 0]
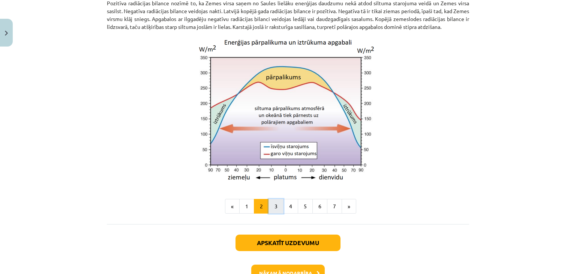
click at [273, 214] on button "3" at bounding box center [276, 206] width 15 height 15
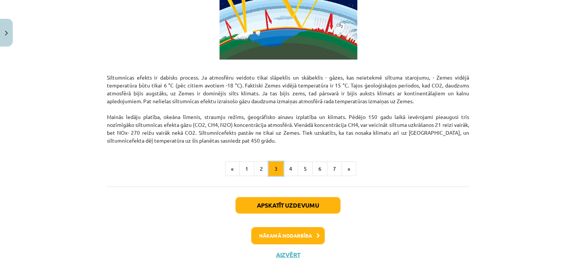
scroll to position [492, 0]
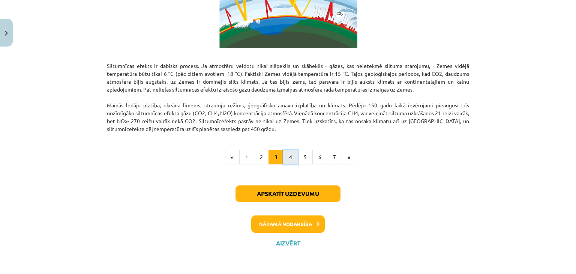
click at [293, 159] on button "4" at bounding box center [290, 157] width 15 height 15
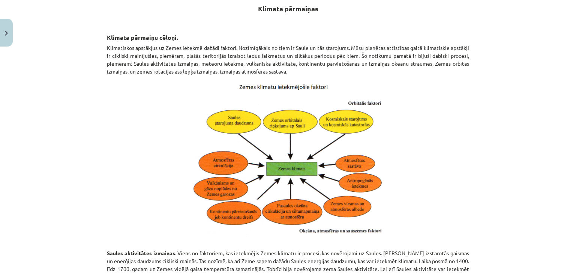
scroll to position [134, 0]
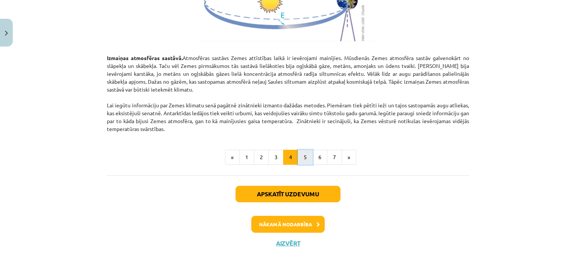
click at [306, 156] on button "5" at bounding box center [305, 157] width 15 height 15
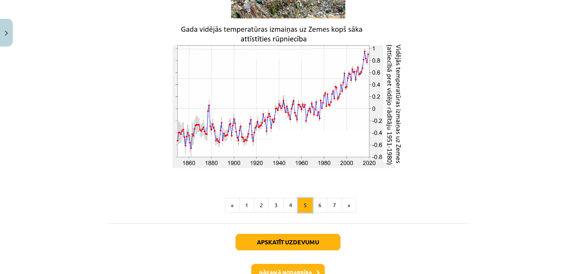
scroll to position [1307, 0]
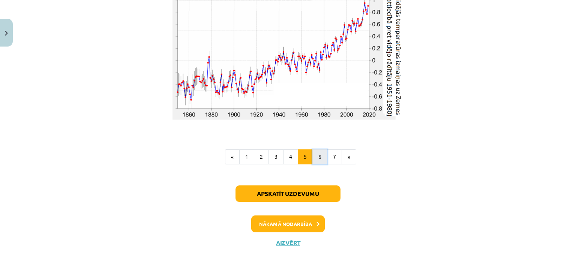
click at [318, 158] on button "6" at bounding box center [319, 156] width 15 height 15
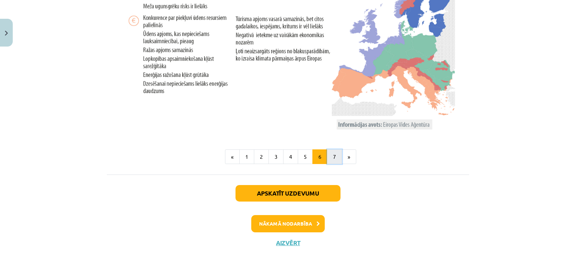
click at [329, 157] on button "7" at bounding box center [334, 156] width 15 height 15
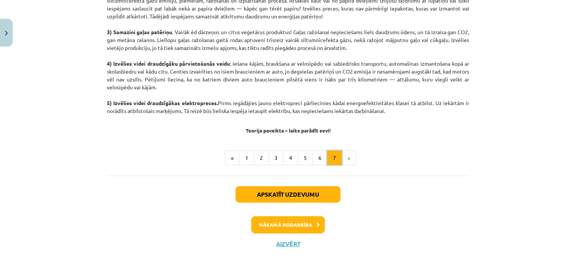
scroll to position [429, 0]
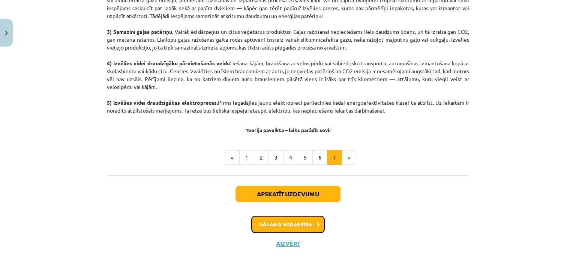
click at [287, 220] on button "Nākamā nodarbība" at bounding box center [288, 224] width 74 height 17
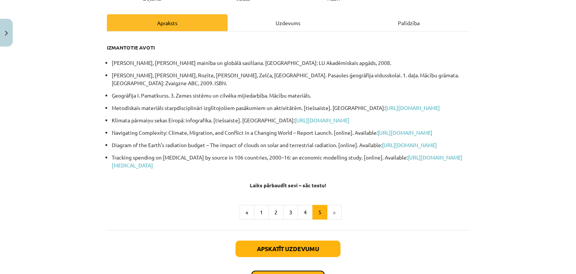
scroll to position [175, 0]
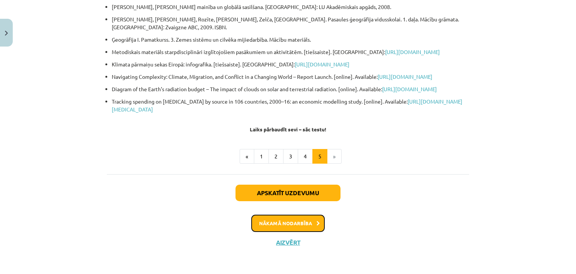
click at [297, 220] on button "Nākamā nodarbība" at bounding box center [288, 223] width 74 height 17
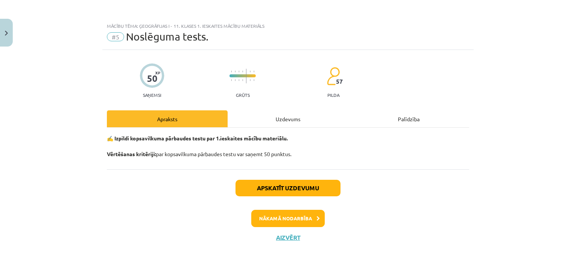
scroll to position [125, 0]
click at [285, 234] on button "Aizvērt" at bounding box center [288, 238] width 29 height 8
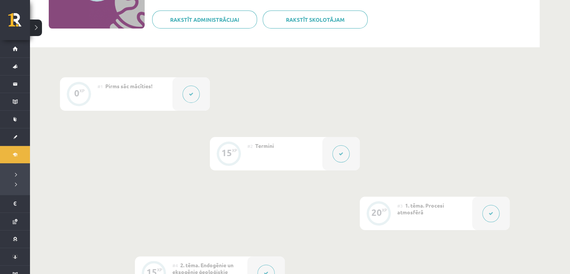
click at [488, 213] on button at bounding box center [491, 213] width 17 height 17
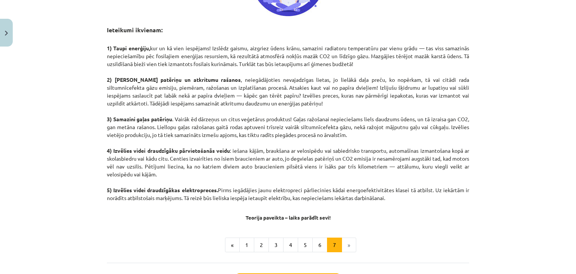
scroll to position [429, 0]
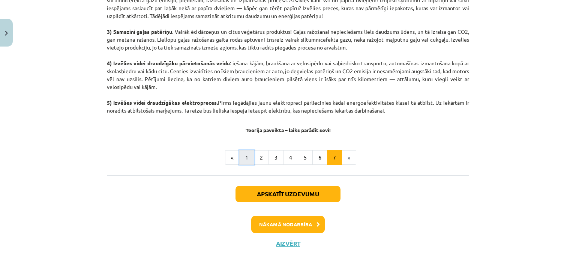
click at [244, 156] on button "1" at bounding box center [246, 157] width 15 height 15
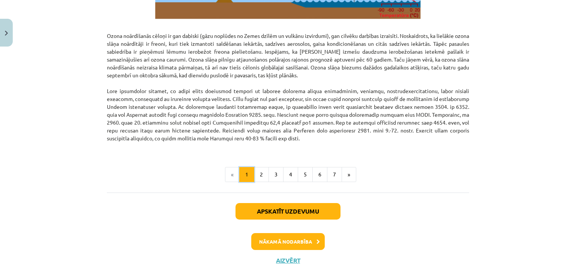
scroll to position [975, 0]
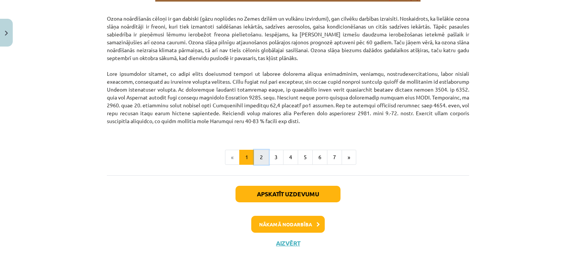
click at [255, 161] on button "2" at bounding box center [261, 157] width 15 height 15
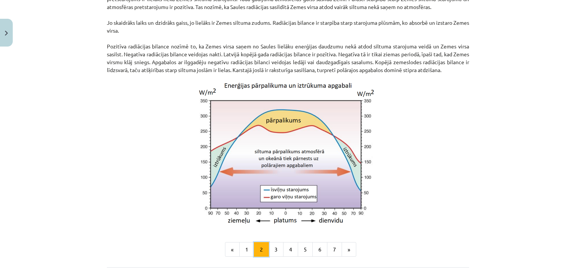
scroll to position [634, 0]
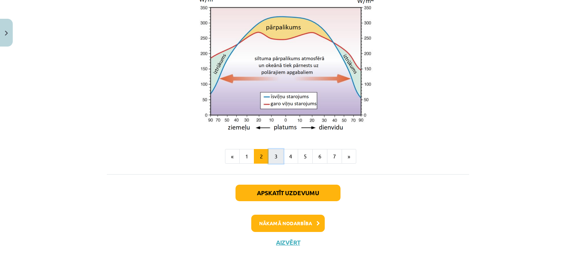
click at [270, 159] on button "3" at bounding box center [276, 156] width 15 height 15
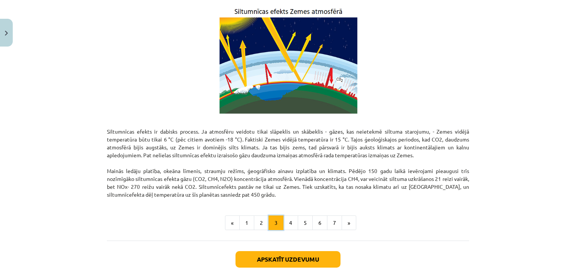
scroll to position [492, 0]
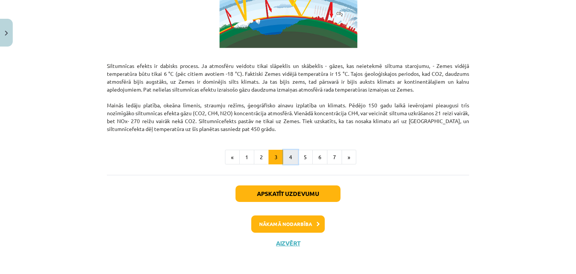
click at [289, 159] on button "4" at bounding box center [290, 157] width 15 height 15
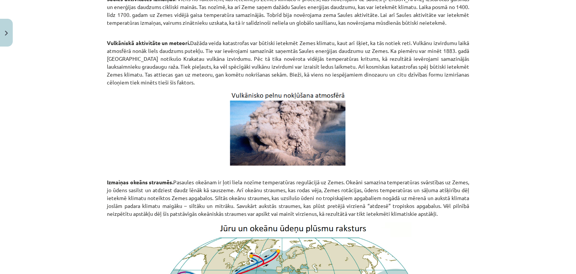
scroll to position [447, 0]
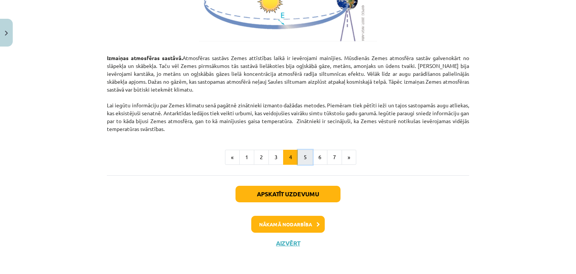
click at [302, 155] on button "5" at bounding box center [305, 157] width 15 height 15
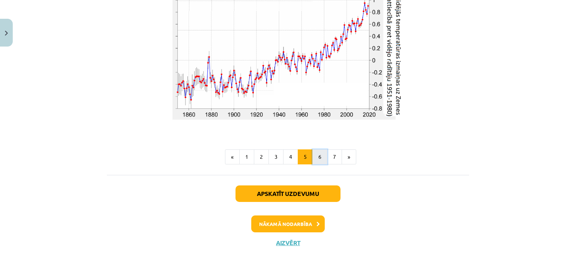
click at [317, 158] on button "6" at bounding box center [319, 156] width 15 height 15
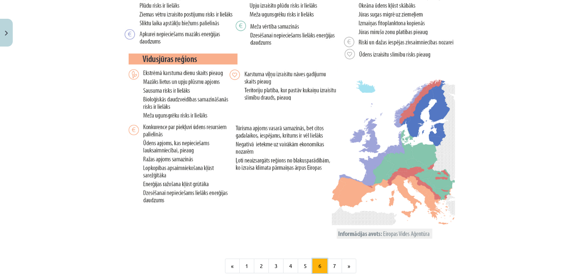
scroll to position [1556, 0]
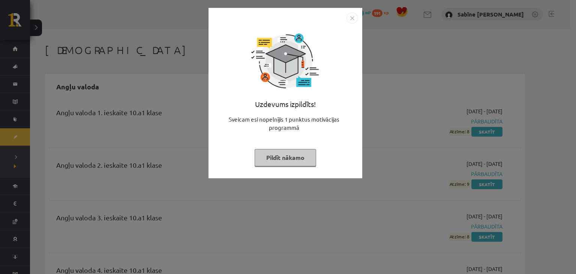
click at [285, 159] on button "Pildīt nākamo" at bounding box center [286, 157] width 62 height 17
